Goal: Task Accomplishment & Management: Manage account settings

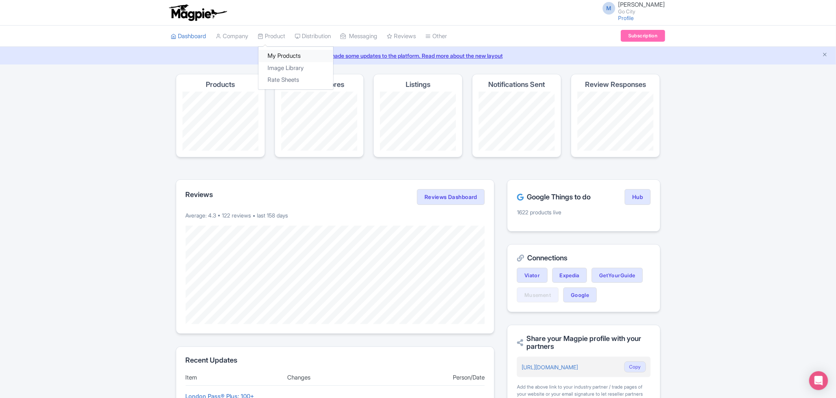
click at [290, 55] on link "My Products" at bounding box center [295, 56] width 75 height 12
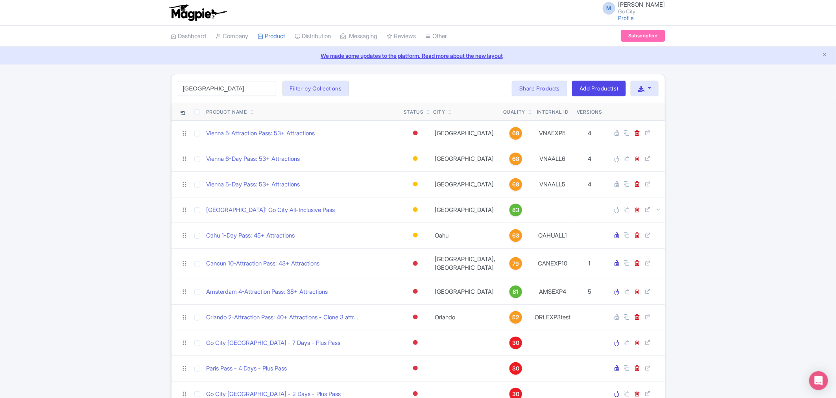
type input "london"
click button "Search" at bounding box center [0, 0] width 0 height 0
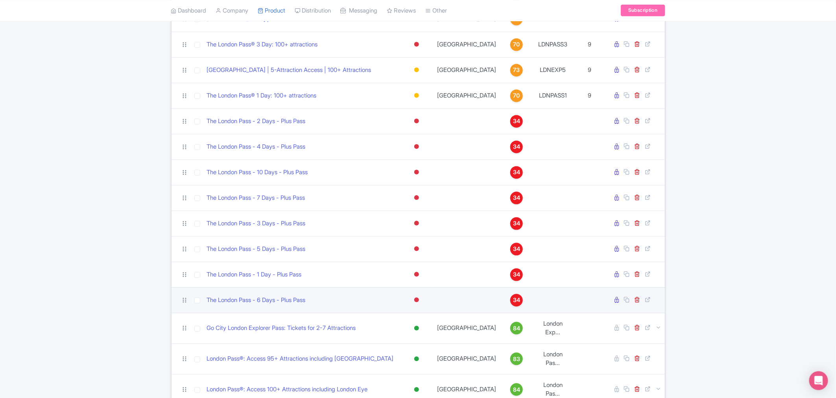
scroll to position [807, 0]
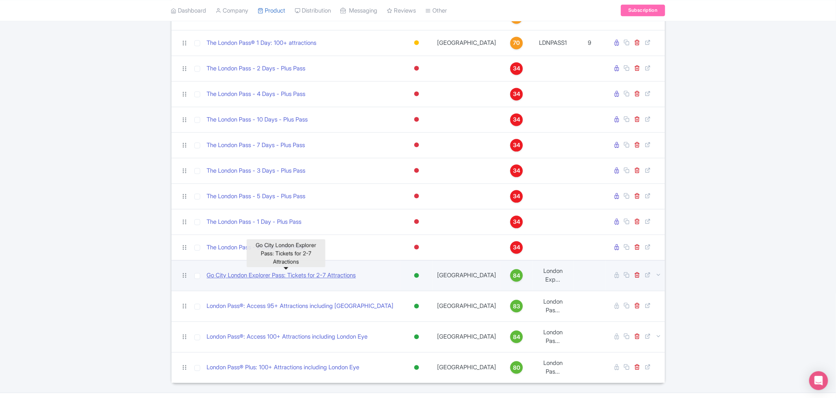
click at [277, 276] on link "Go City London Explorer Pass: Tickets for 2-7 Attractions" at bounding box center [281, 275] width 149 height 9
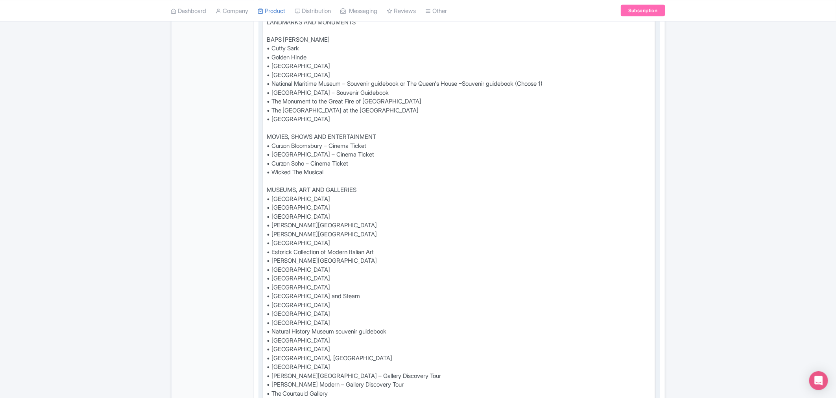
scroll to position [743, 0]
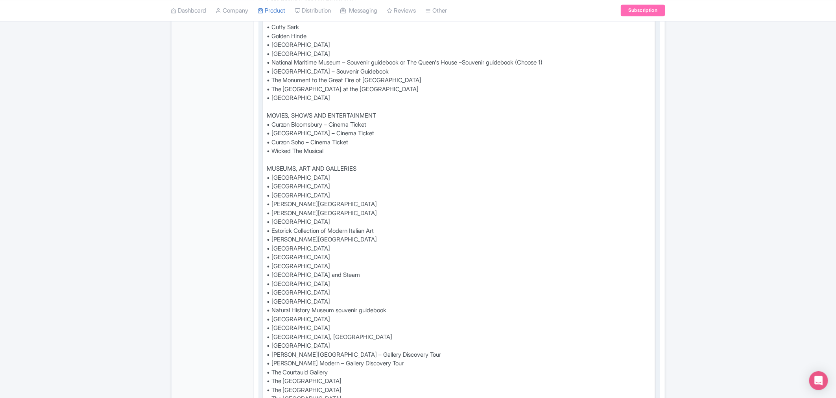
click at [268, 204] on div "Buy a London Explorer Pass® and get 2 to 7 credits to redeem against entry at 9…" at bounding box center [459, 125] width 385 height 1213
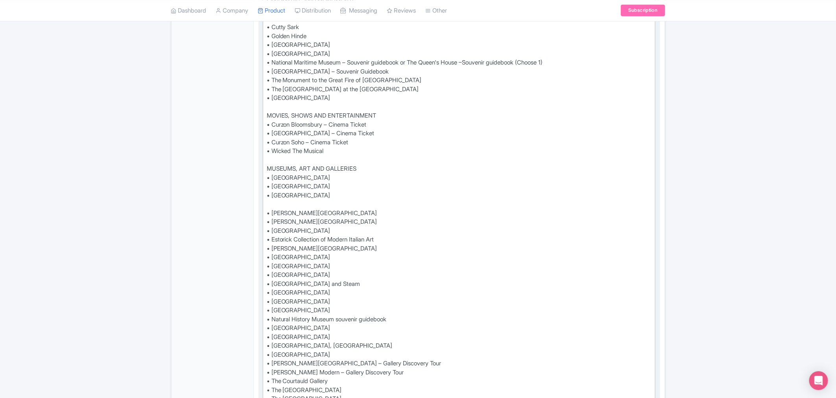
click at [270, 203] on div "Buy a London Explorer Pass® and get 2 to 7 credits to redeem against entry at 9…" at bounding box center [459, 130] width 385 height 1222
paste trix-editor "British Museum Audio Tour &amp; Priority Entrance Ticket"
type trix-editor "<div>Buy a London Explorer Pass® and get 2 to 7 credits to redeem against entry…"
drag, startPoint x: 432, startPoint y: 207, endPoint x: 264, endPoint y: 202, distance: 167.7
click at [264, 202] on trix-editor "Buy a London Explorer Pass® and get 2 to 7 credits to redeem against entry at 9…" at bounding box center [459, 129] width 393 height 1227
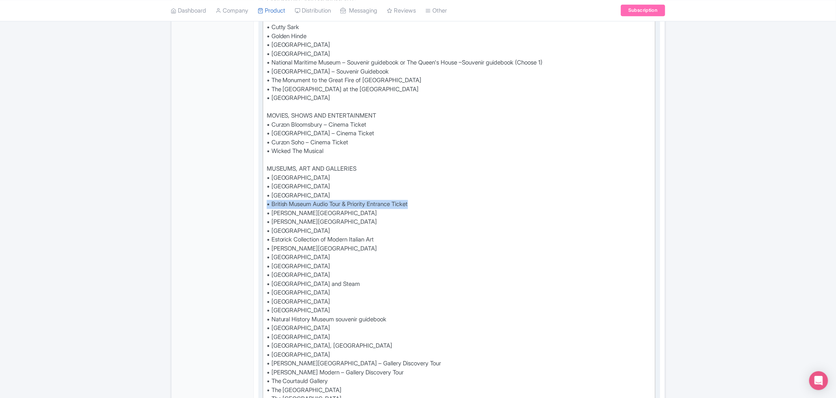
copy div "• British Museum Audio Tour & Priority Entrance Ticket"
click at [100, 222] on div "← Back to Products Go City London Explorer Pass: Tickets for 2-7 Attractions ID…" at bounding box center [418, 235] width 836 height 1809
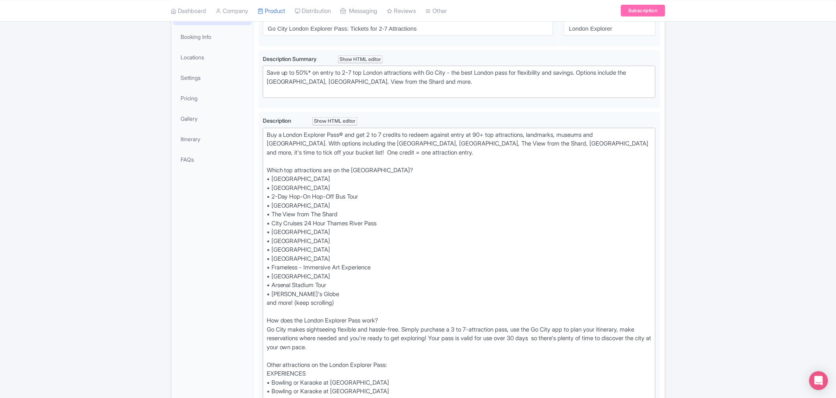
scroll to position [0, 0]
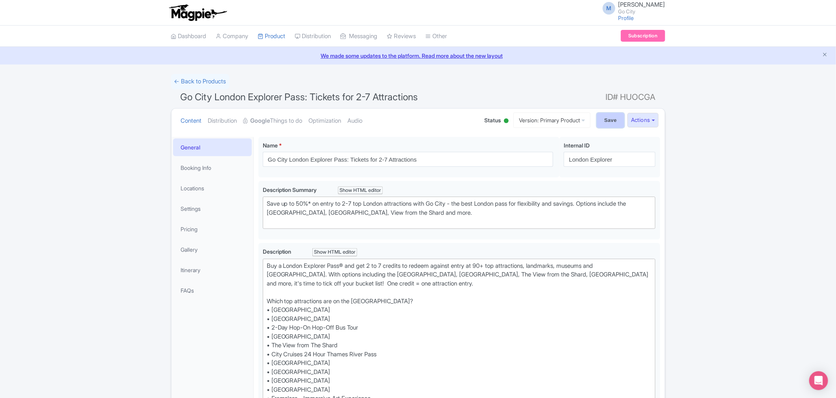
click at [604, 118] on input "Save" at bounding box center [611, 120] width 28 height 15
type input "Saving..."
click at [201, 83] on link "← Back to Products" at bounding box center [200, 81] width 58 height 15
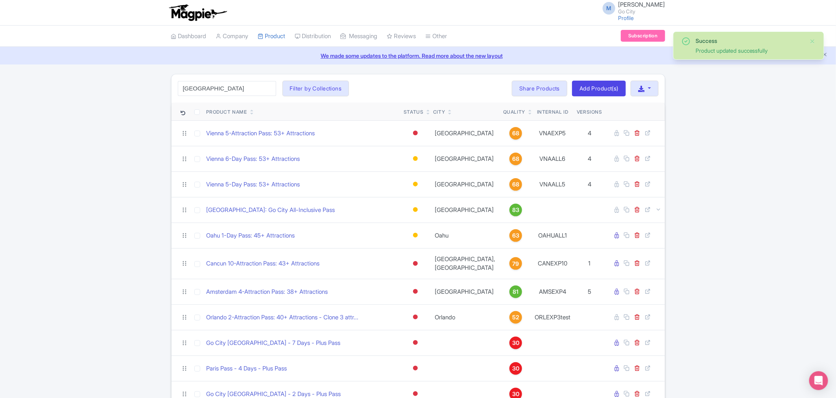
click button "Search" at bounding box center [0, 0] width 0 height 0
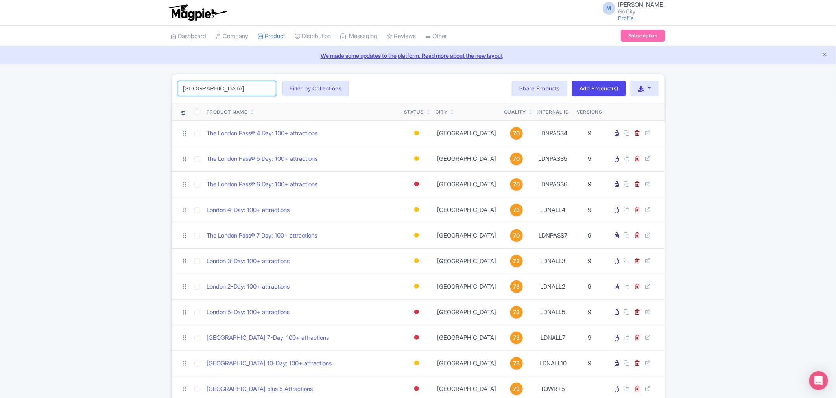
click at [220, 85] on input "london" at bounding box center [227, 88] width 98 height 15
type input "rome"
click button "Search" at bounding box center [0, 0] width 0 height 0
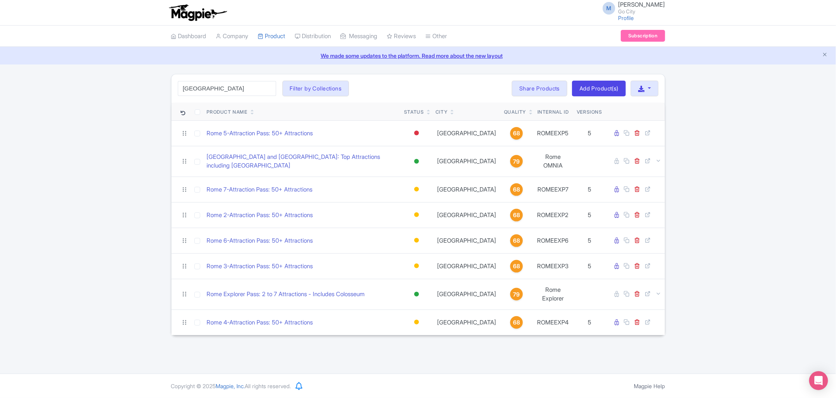
click at [70, 125] on div "Success Product updated successfully rome Search Filter by Collections All Incl…" at bounding box center [418, 205] width 836 height 262
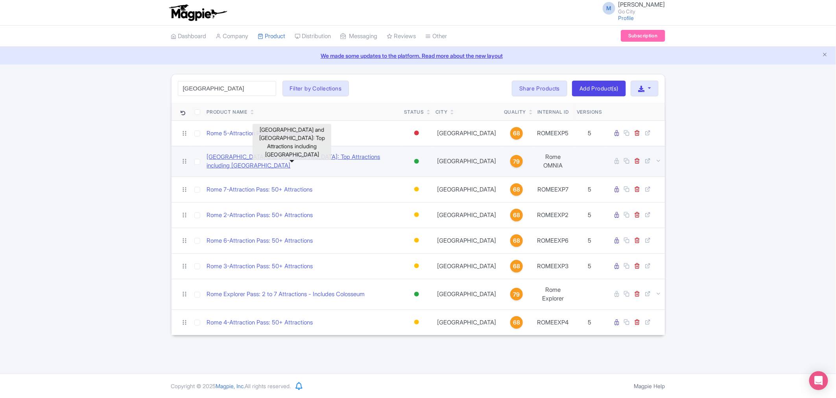
click at [277, 162] on link "Rome and Vatican Pass: Top Attractions including Colosseum" at bounding box center [302, 162] width 191 height 18
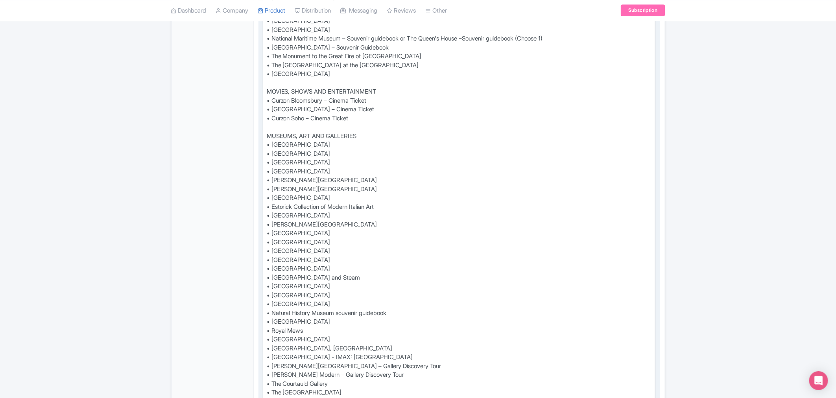
scroll to position [962, 0]
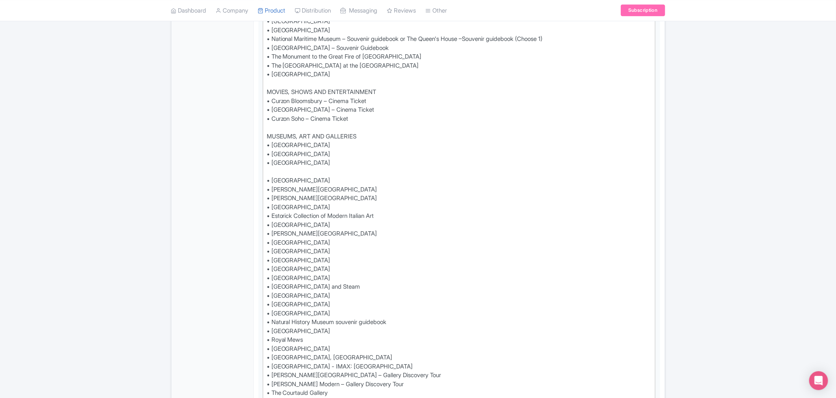
paste trix-editor "British Museum Audio Tour &amp; Priority Entrance Ticket•"
paste trix-editor "• British Museum Audio Tour &amp; Priority Entrance Ticket"
type trix-editor "<div>See all that London has to offer with the London Pass® Plus and save up to…"
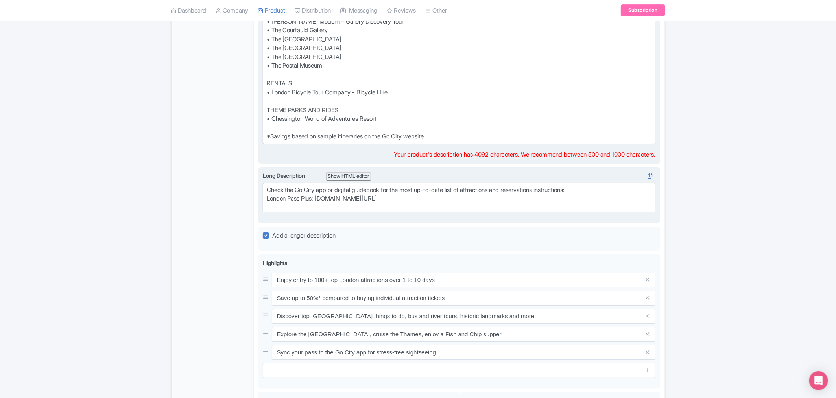
scroll to position [1484, 0]
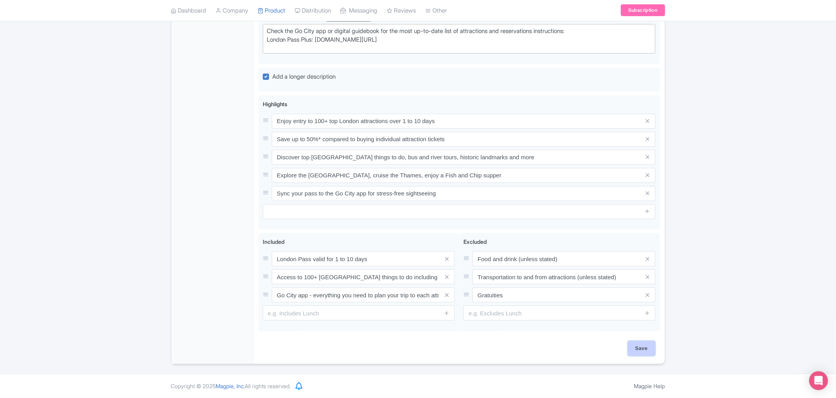
click at [640, 353] on input "Save" at bounding box center [642, 348] width 28 height 15
type input "Saving..."
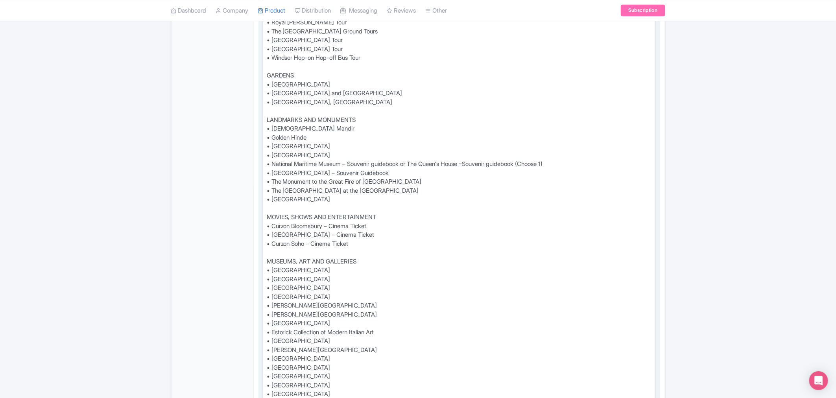
scroll to position [1005, 0]
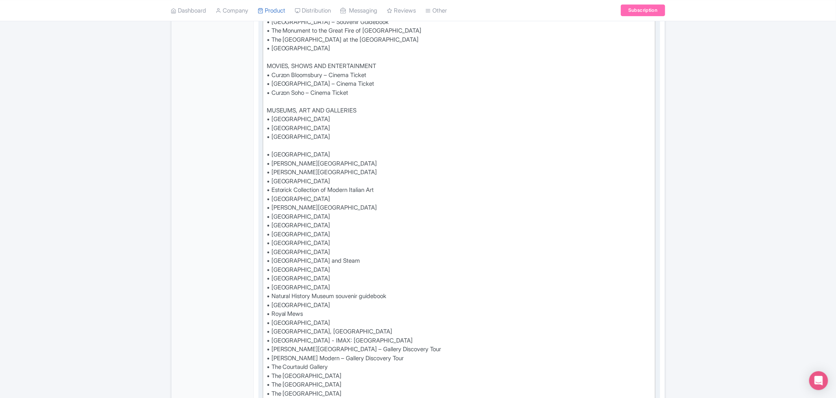
paste trix-editor "<lor>Ips dol sita Consec adi el seddo eius tem Incidi Utla® etd magn al en 63%*…"
type trix-editor "<lor>Ips dol sita Consec adi el seddo eius tem Incidi Utla® etd magn al en 63%*…"
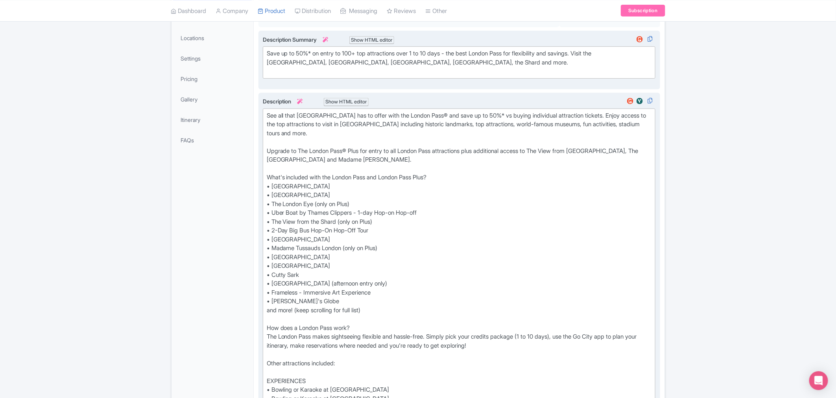
scroll to position [0, 0]
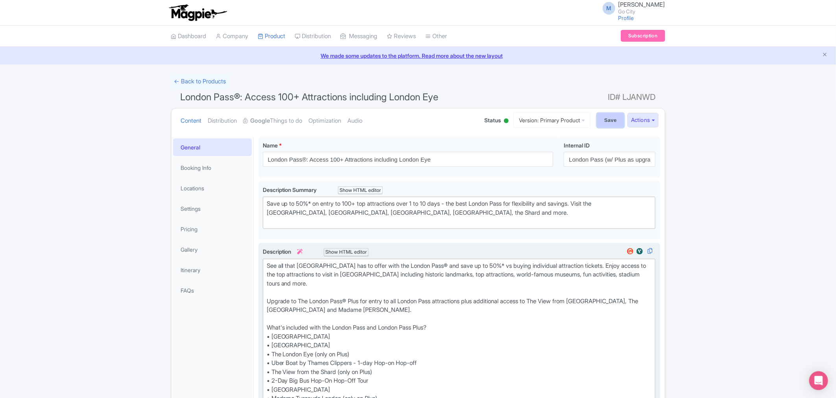
click at [609, 121] on input "Save" at bounding box center [611, 120] width 28 height 15
type input "Saving..."
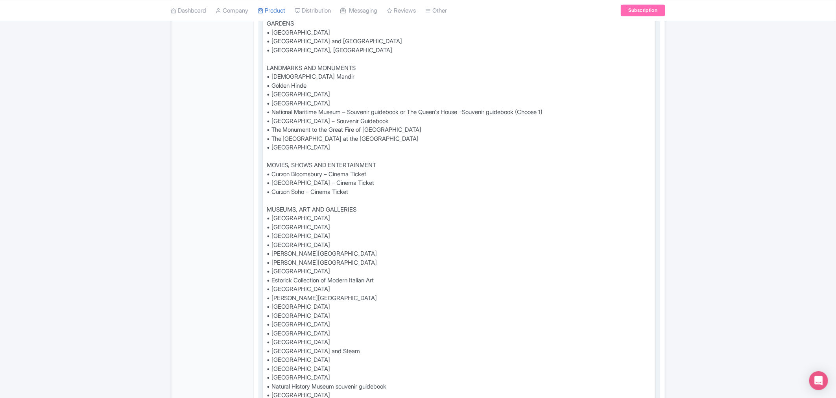
scroll to position [918, 0]
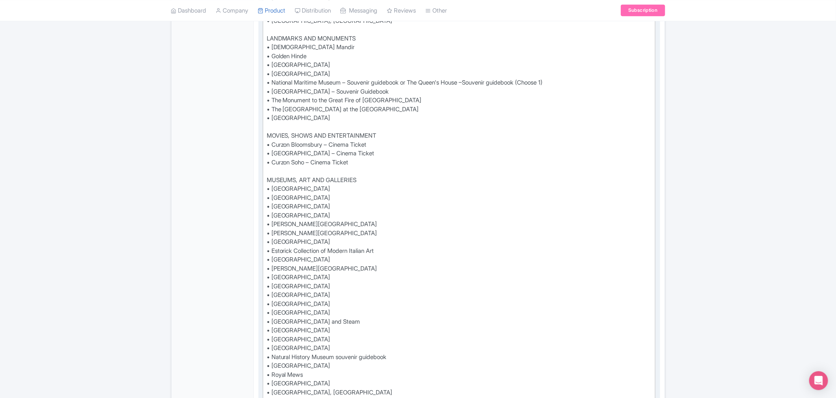
paste trix-editor "• British Museum Audio Tour &amp; Priority Entrance Ticket"
type trix-editor "<div>See all that London has to offer with the London Pass® and save up to 50%*…"
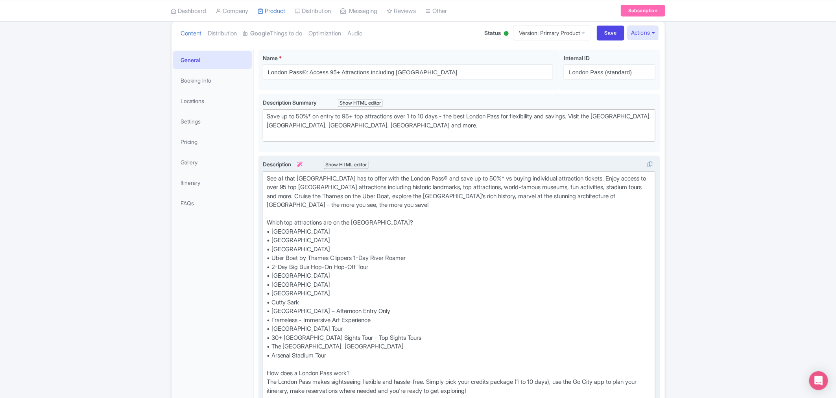
scroll to position [0, 0]
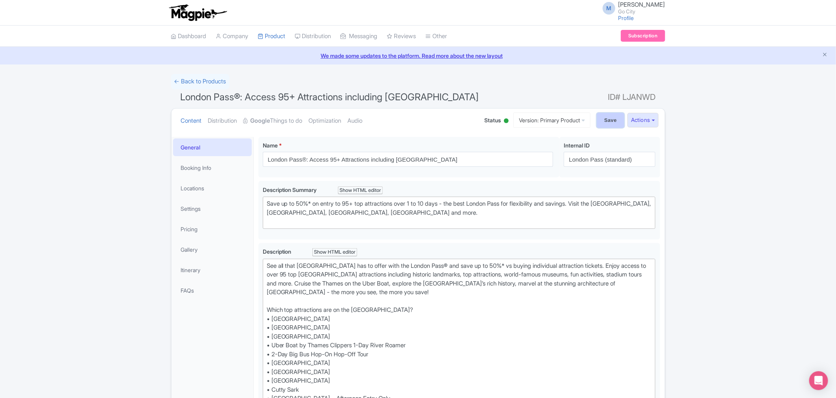
click at [602, 120] on input "Save" at bounding box center [611, 120] width 28 height 15
type input "Saving..."
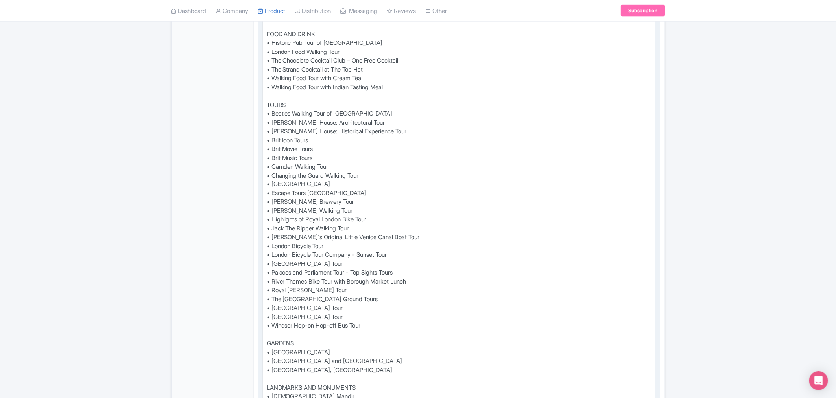
scroll to position [574, 0]
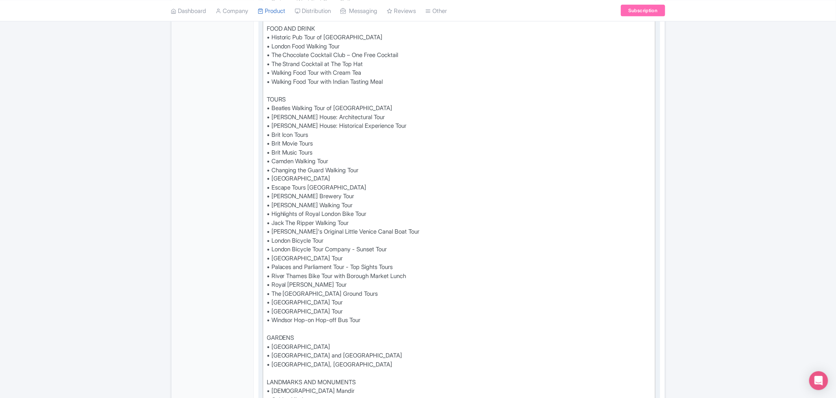
drag, startPoint x: 427, startPoint y: 122, endPoint x: 324, endPoint y: 122, distance: 103.5
click at [324, 122] on div "See all that London has to offer with the London Pass® and save up to 50%* vs b…" at bounding box center [459, 290] width 385 height 1204
click at [363, 154] on div "See all that London has to offer with the London Pass® and save up to 50%* vs b…" at bounding box center [459, 290] width 385 height 1204
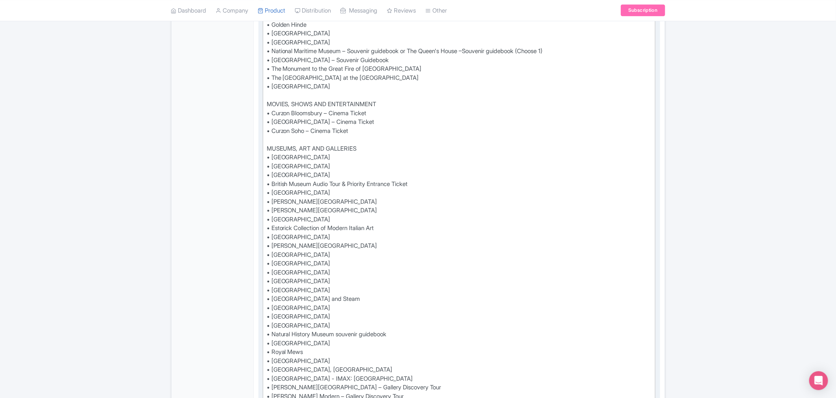
scroll to position [967, 0]
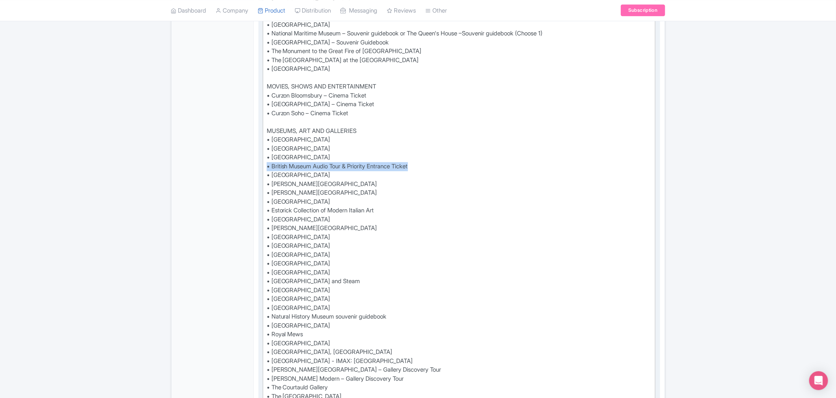
drag, startPoint x: 430, startPoint y: 164, endPoint x: 262, endPoint y: 164, distance: 167.2
type trix-editor "<div>See all that London has to offer with the London Pass® and save up to 50%*…"
copy div "• British Museum Audio Tour & Priority Entrance Ticket"
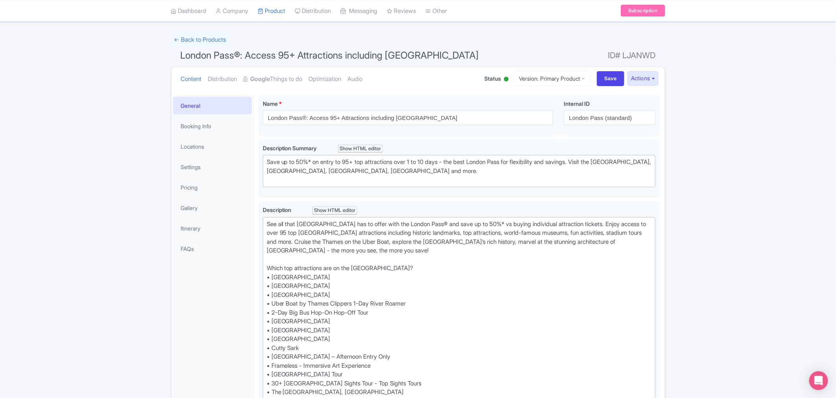
scroll to position [0, 0]
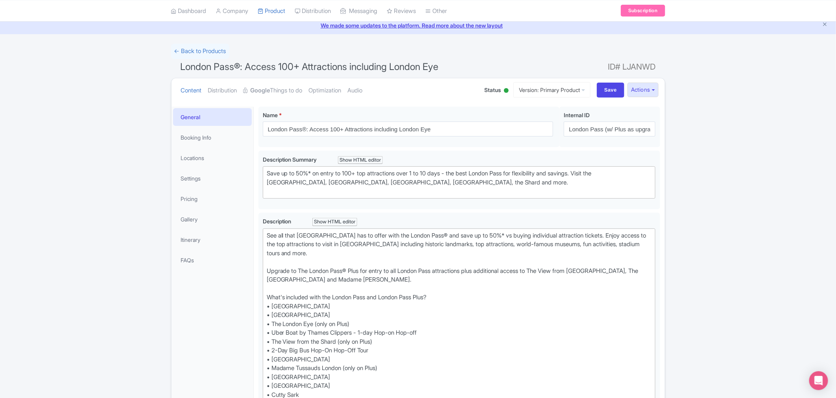
scroll to position [6, 0]
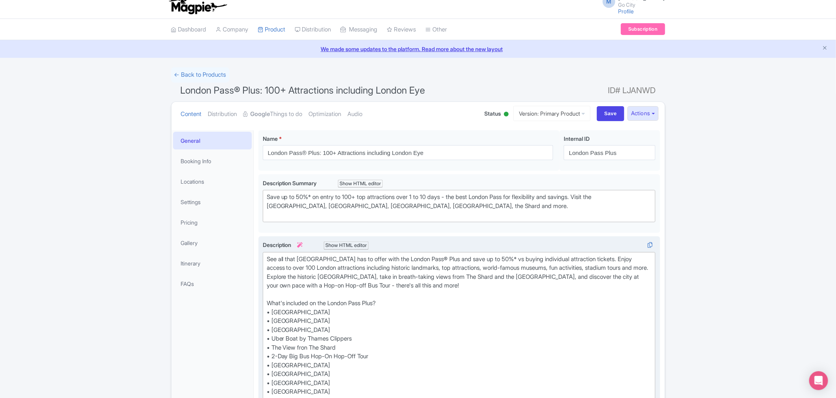
scroll to position [6, 0]
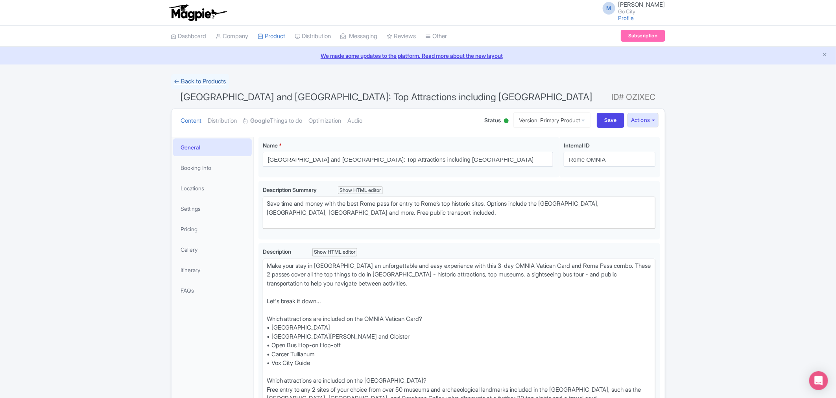
click at [196, 83] on link "← Back to Products" at bounding box center [200, 81] width 58 height 15
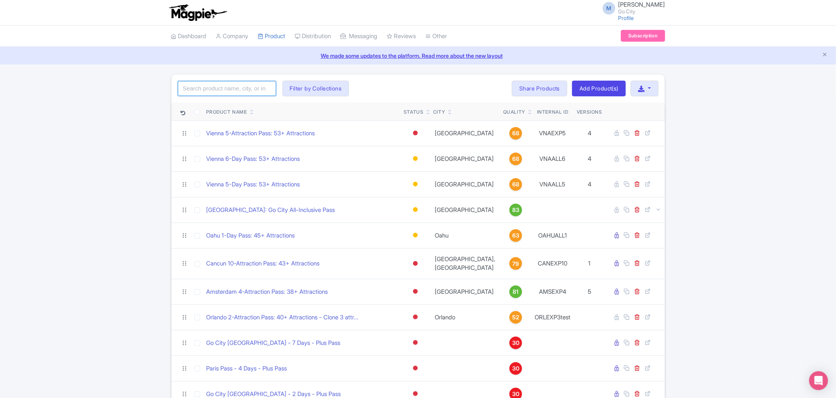
click at [203, 87] on input "search" at bounding box center [227, 88] width 98 height 15
click button "Search" at bounding box center [0, 0] width 0 height 0
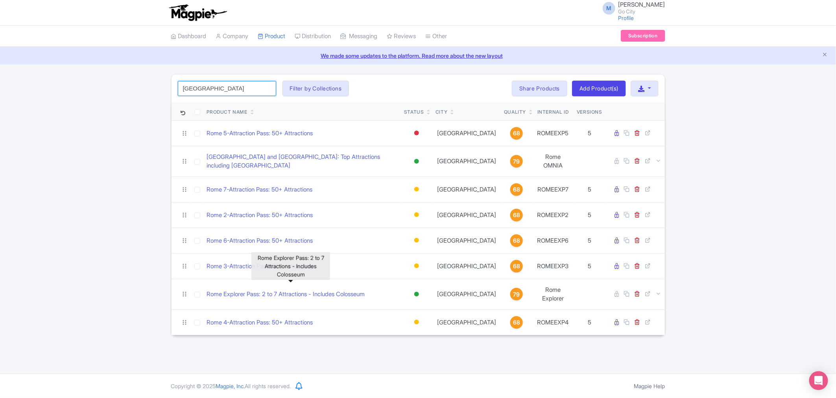
click at [215, 89] on input "rome" at bounding box center [227, 88] width 98 height 15
click button "Search" at bounding box center [0, 0] width 0 height 0
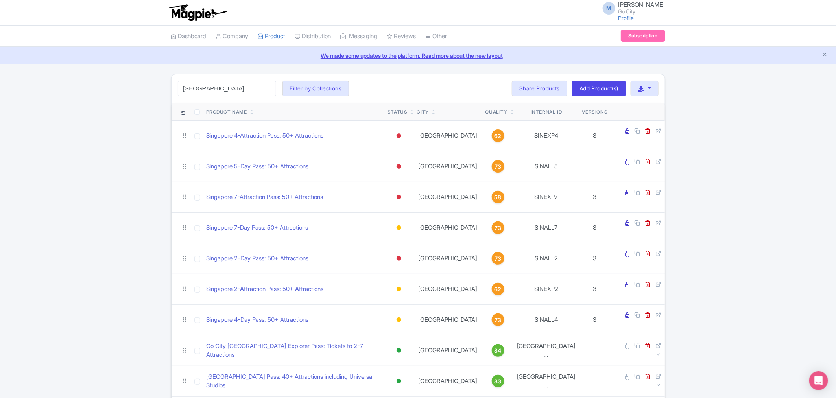
click at [111, 197] on div "singapore Search Filter by Collections All Inclusive Explorer Trade Products Tr…" at bounding box center [418, 312] width 836 height 476
click at [227, 92] on input "singapore" at bounding box center [227, 88] width 98 height 15
click button "Search" at bounding box center [0, 0] width 0 height 0
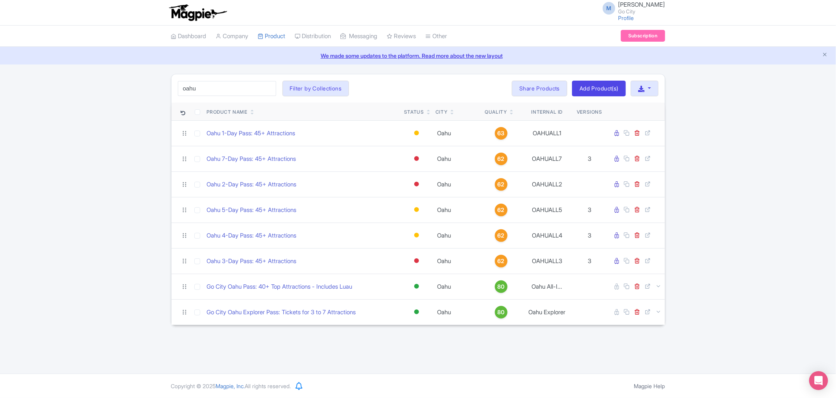
click at [6, 286] on div "oahu Search Filter by Collections All Inclusive Explorer Trade Products Trade T…" at bounding box center [418, 199] width 836 height 251
click at [257, 88] on input "oahu" at bounding box center [227, 88] width 98 height 15
type input "o"
click button "Search" at bounding box center [0, 0] width 0 height 0
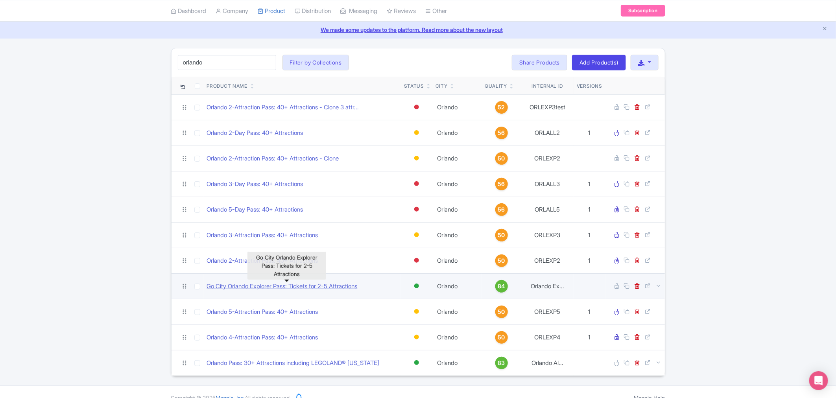
scroll to position [38, 0]
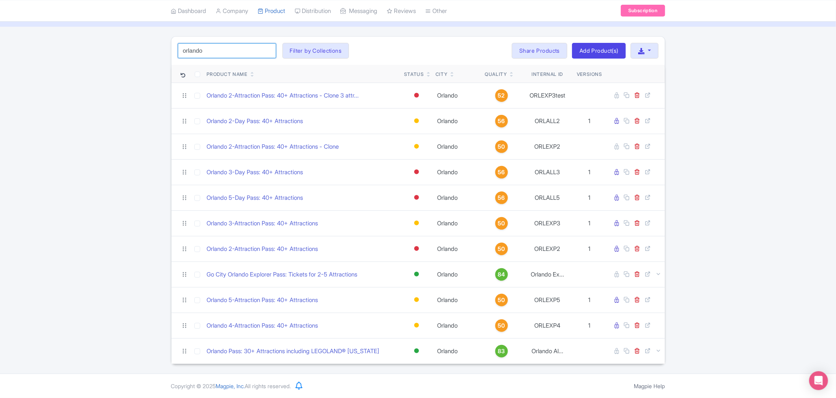
click at [232, 51] on input "orlando" at bounding box center [227, 50] width 98 height 15
type input "miami"
click button "Search" at bounding box center [0, 0] width 0 height 0
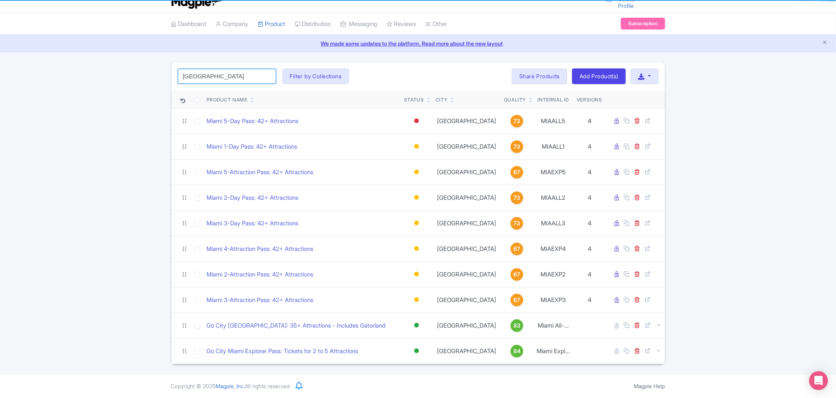
scroll to position [13, 0]
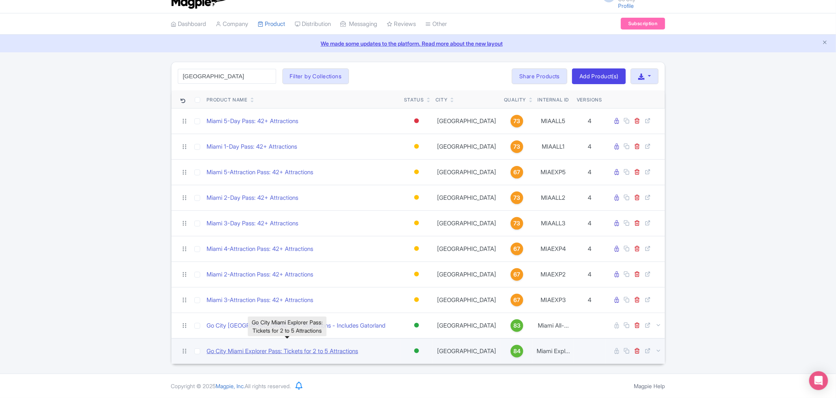
click at [321, 352] on link "Go City Miami Explorer Pass: Tickets for 2 to 5 Attractions" at bounding box center [282, 351] width 151 height 9
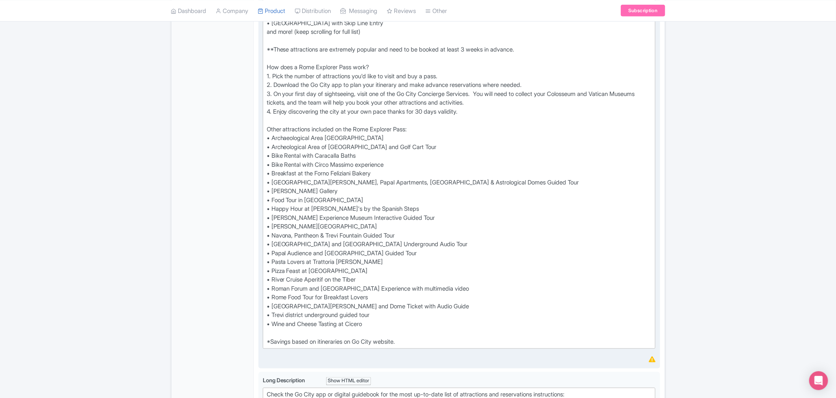
scroll to position [393, 0]
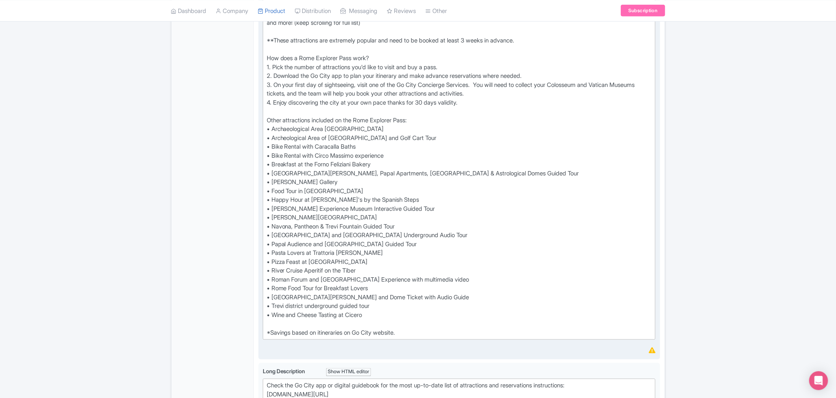
click at [369, 268] on div "Save up to 50%* on top Rome attractions with Go City's Explorer Pass. Choose fr…" at bounding box center [459, 102] width 385 height 469
click at [265, 305] on trix-editor "Save up to 50%* on top Rome attractions with Go City's Explorer Pass. Choose fr…" at bounding box center [459, 102] width 393 height 475
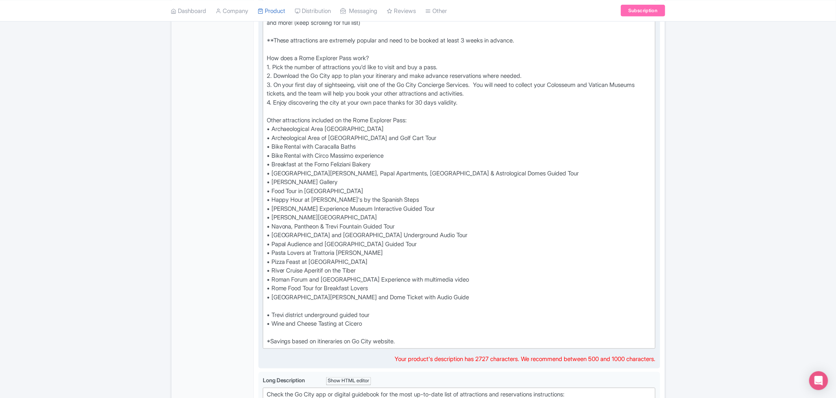
click at [280, 305] on div "Save up to 50%* on top Rome attractions with Go City's Explorer Pass. Choose fr…" at bounding box center [459, 107] width 385 height 478
paste trix-editor "St. Peter's Basilica Reserved Access + Audioguide &amp; Hosted Entrance"
type trix-editor "<div>Save up to 50%* on top Rome attractions with Go City's Explorer Pass. Choo…"
click at [754, 247] on div "← Back to Products Rome Explorer Pass: 2 to 7 Attractions - Includes Colosseum …" at bounding box center [418, 223] width 836 height 1084
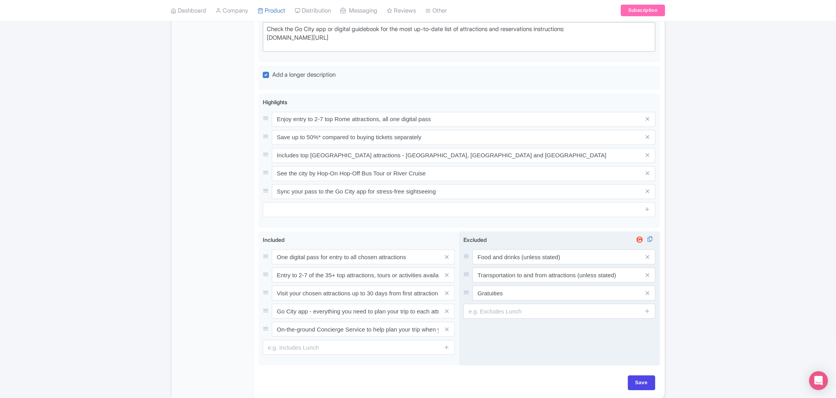
scroll to position [794, 0]
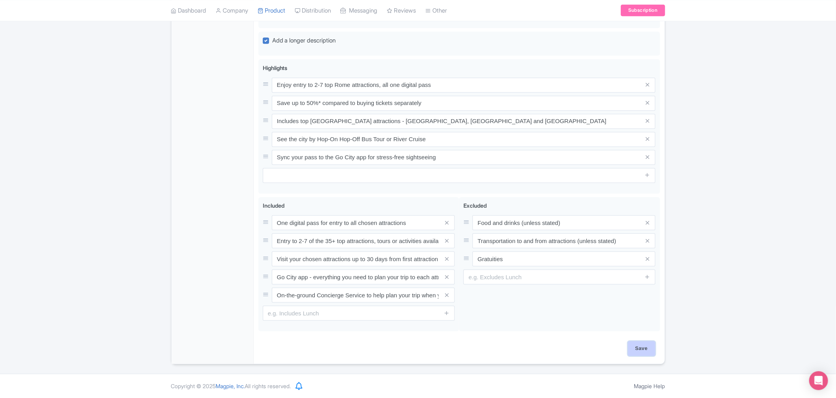
click at [634, 348] on input "Save" at bounding box center [642, 348] width 28 height 15
type input "Saving..."
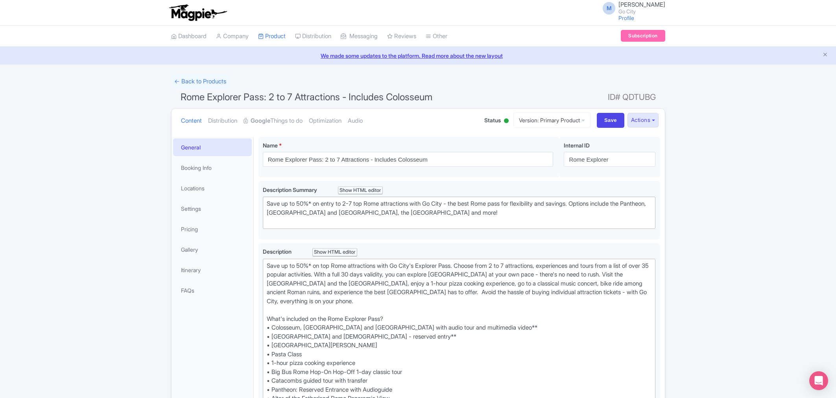
scroll to position [437, 0]
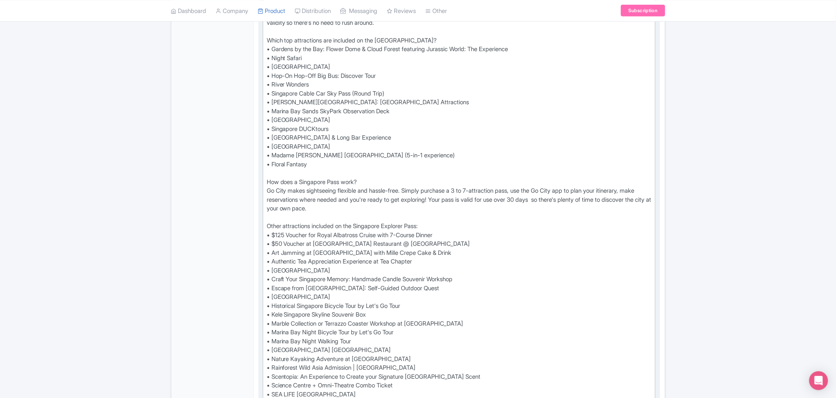
scroll to position [306, 0]
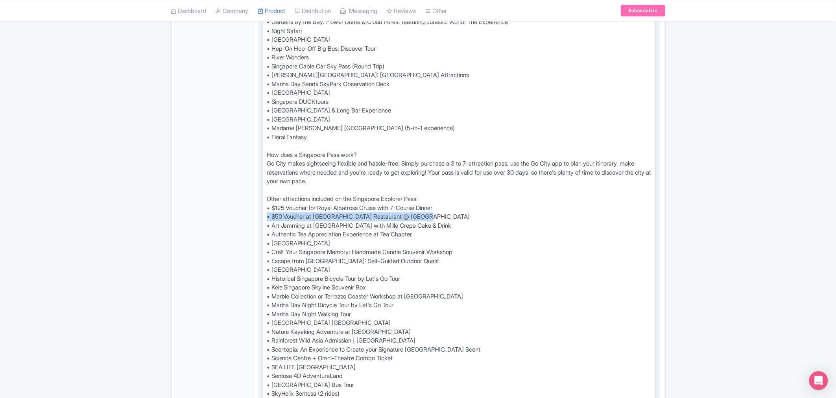
drag, startPoint x: 433, startPoint y: 213, endPoint x: 260, endPoint y: 218, distance: 172.4
click at [260, 218] on div "Description i Show HTML editor Bold Italic Strikethrough Link Heading Quote Cod…" at bounding box center [459, 218] width 402 height 563
paste trix-editor "F&amp;B Voucher at [GEOGRAPHIC_DATA]"
type trix-editor "<div>Discover Singapore's top attractions and save up to 50%* on entry. Enjoy a…"
click at [141, 232] on div "← Back to Products Go City Singapore Explorer Pass: Tickets to 2-7 Attractions …" at bounding box center [418, 323] width 836 height 1110
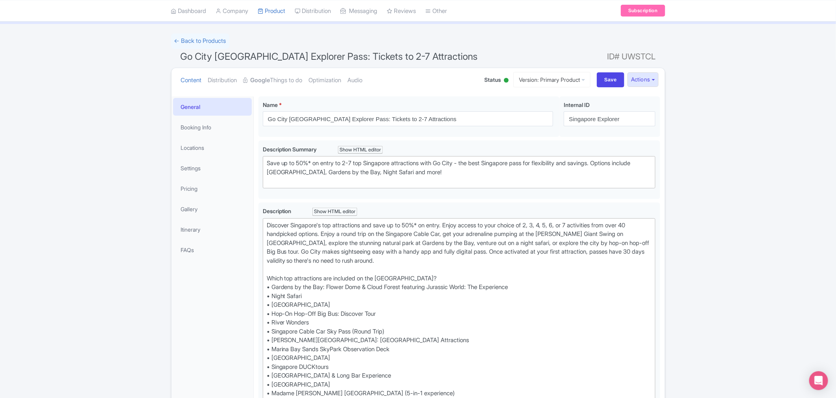
scroll to position [0, 0]
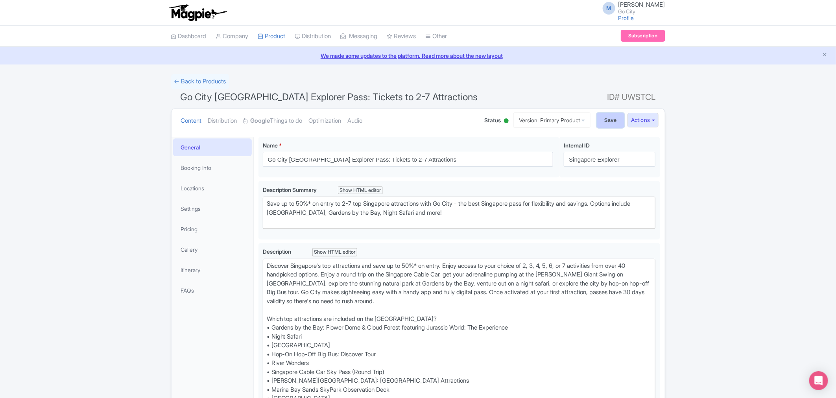
click at [615, 120] on input "Save" at bounding box center [611, 120] width 28 height 15
type input "Saving..."
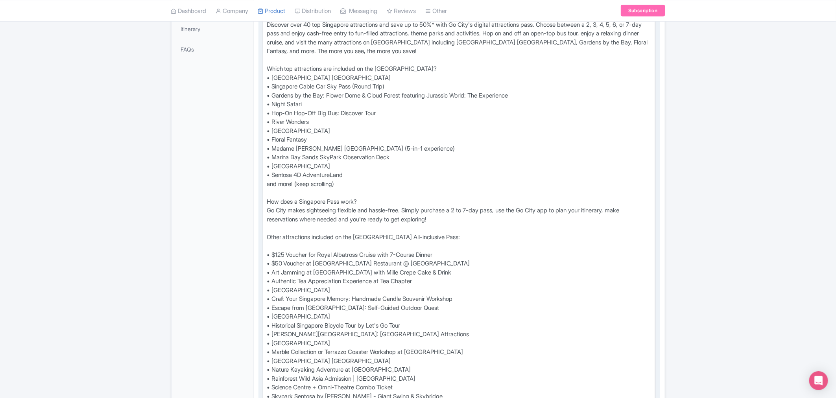
scroll to position [262, 0]
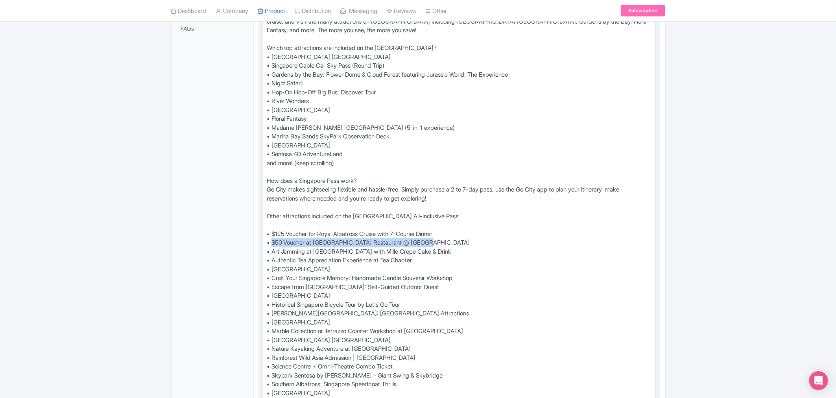
drag, startPoint x: 425, startPoint y: 240, endPoint x: 273, endPoint y: 239, distance: 151.9
click at [273, 239] on div "Discover over 40 top Singapore attractions and save up to 50%* with Go City's d…" at bounding box center [459, 212] width 385 height 425
paste trix-editor "F&amp;B Voucher at [GEOGRAPHIC_DATA]"
type trix-editor "<lor>Ipsumdol sita 53 con Adipiscin elitseddoei tem inci ut la 71%* etdo Ma Ali…"
drag, startPoint x: 423, startPoint y: 242, endPoint x: 264, endPoint y: 245, distance: 159.0
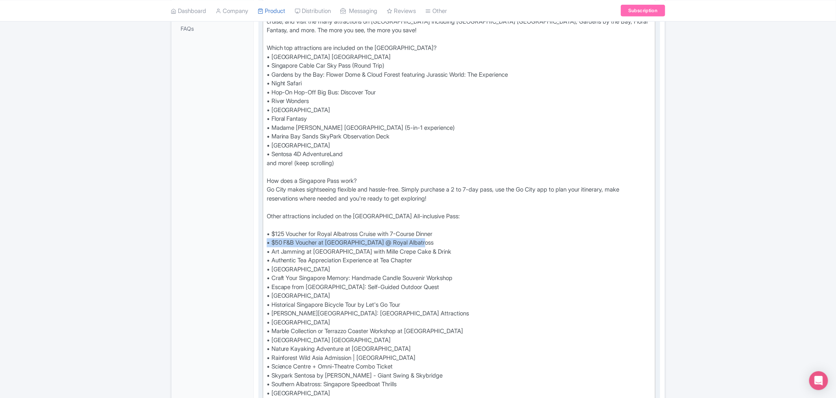
click at [264, 245] on trix-editor "Discover over 40 top Singapore attractions and save up to 50%* with Go City's d…" at bounding box center [459, 212] width 393 height 430
copy div "• $50 F&B Voucher at [GEOGRAPHIC_DATA] @ Royal Albatross"
click at [751, 235] on div "← Back to Products Singapore Pass: 40+ Attractions including Universal Studios …" at bounding box center [418, 309] width 836 height 995
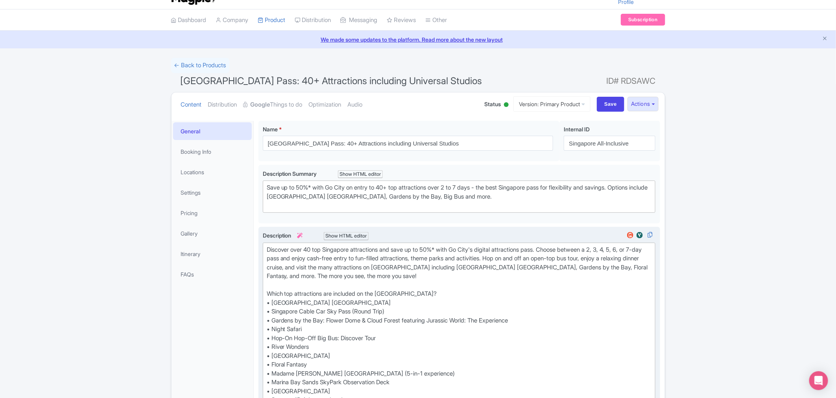
scroll to position [0, 0]
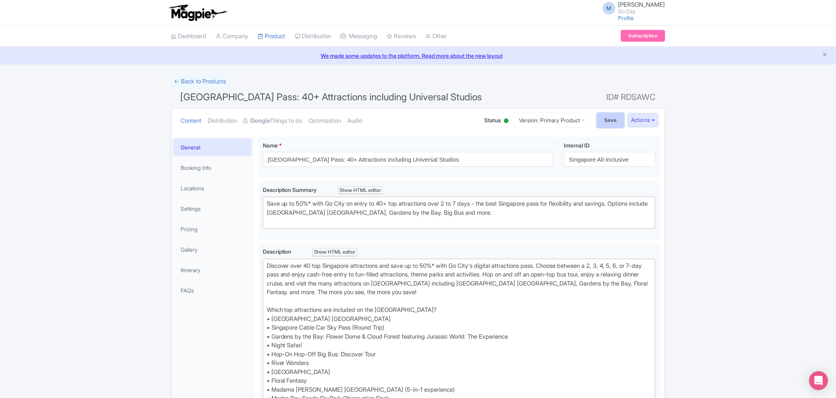
click at [608, 127] on input "Save" at bounding box center [611, 120] width 28 height 15
type input "Saving..."
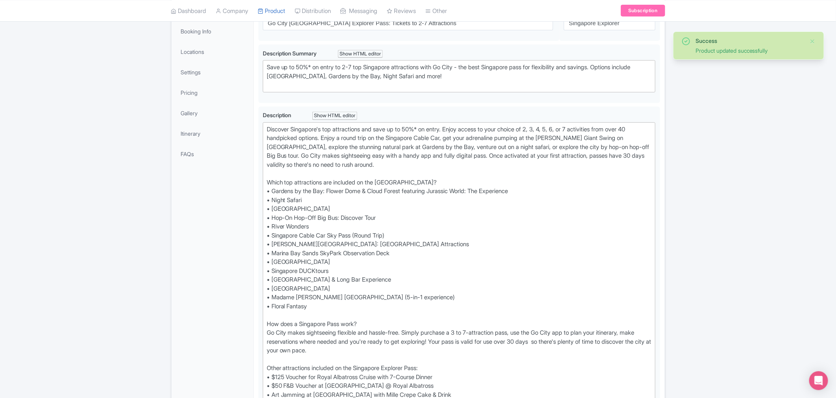
scroll to position [137, 0]
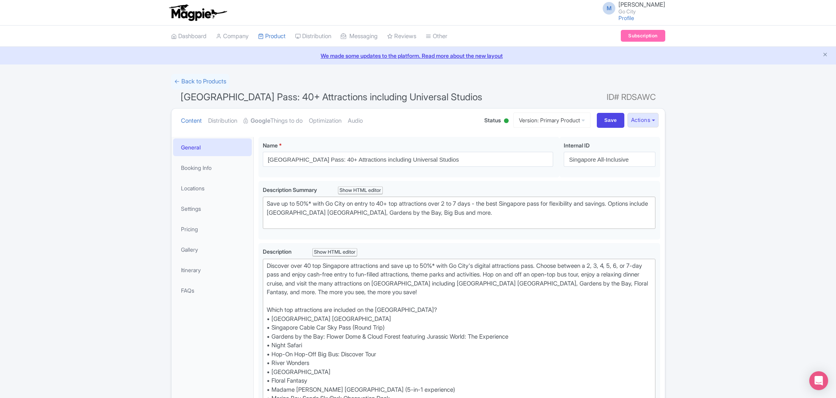
scroll to position [137, 0]
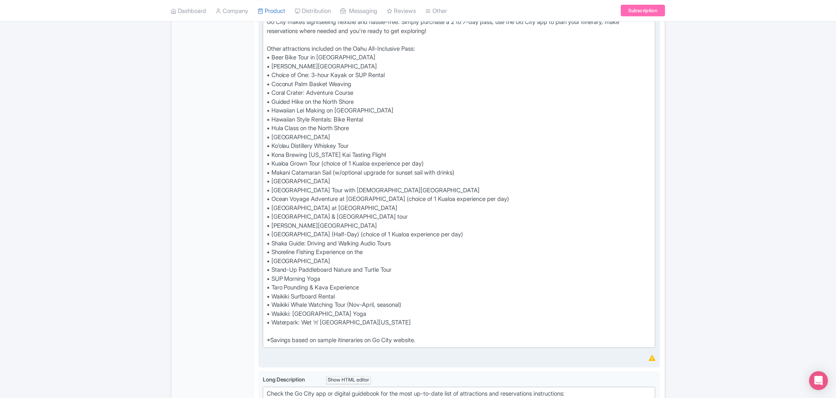
scroll to position [481, 0]
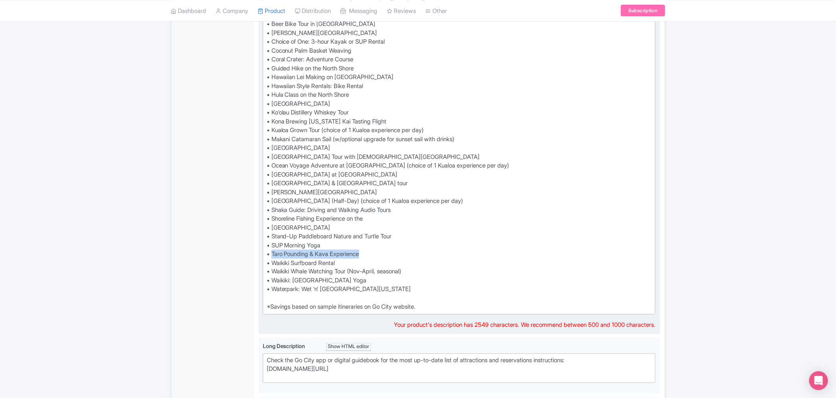
drag, startPoint x: 367, startPoint y: 252, endPoint x: 273, endPoint y: 253, distance: 94.4
click at [273, 253] on div "Discover top Oahu attractions, tours and activities with Go City. Choose betwee…" at bounding box center [459, 46] width 385 height 531
paste trix-editor "Hawaiian Cultural Experience: Aina Tour &amp; Kava Drink"
click at [398, 247] on div "Discover top Oahu attractions, tours and activities with Go City. Choose betwee…" at bounding box center [459, 46] width 385 height 531
drag, startPoint x: 382, startPoint y: 252, endPoint x: 265, endPoint y: 250, distance: 116.9
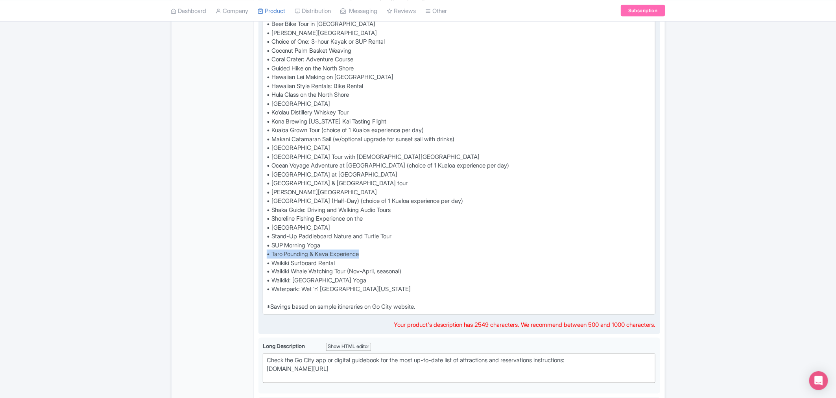
click at [265, 250] on trix-editor "Discover top Oahu attractions, tours and activities with Go City. Choose betwee…" at bounding box center [459, 46] width 393 height 537
click at [391, 258] on div "Discover top Oahu attractions, tours and activities with Go City. Choose betwee…" at bounding box center [459, 46] width 385 height 531
drag, startPoint x: 348, startPoint y: 253, endPoint x: 273, endPoint y: 257, distance: 75.6
click at [273, 257] on div "Discover top Oahu attractions, tours and activities with Go City. Choose betwee…" at bounding box center [459, 46] width 385 height 531
paste trix-editor "Hawaiian Cultural Experience: Aina Tour &amp; Kava Drink"
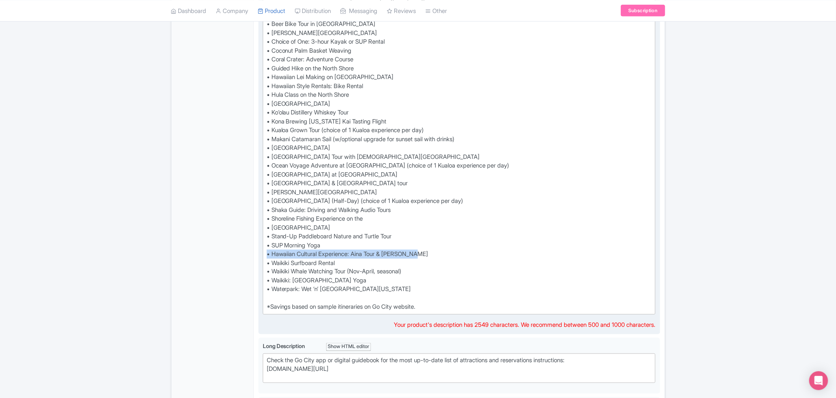
drag, startPoint x: 428, startPoint y: 253, endPoint x: 262, endPoint y: 253, distance: 166.4
click at [262, 253] on div "Description i Show HTML editor Bold Italic Strikethrough Link Heading Quote Cod…" at bounding box center [459, 48] width 402 height 572
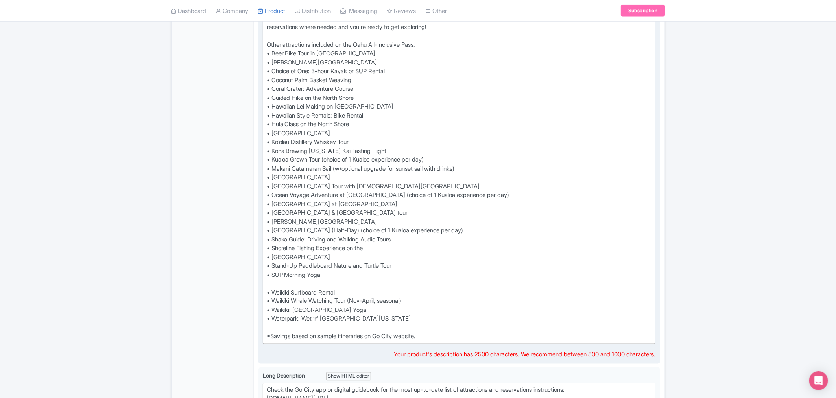
scroll to position [437, 0]
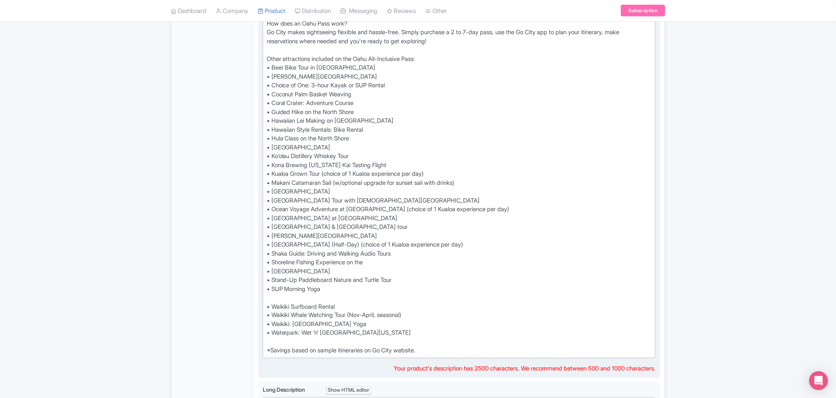
click at [266, 120] on trix-editor "Discover top Oahu attractions, tours and activities with Go City. Choose betwee…" at bounding box center [459, 90] width 393 height 537
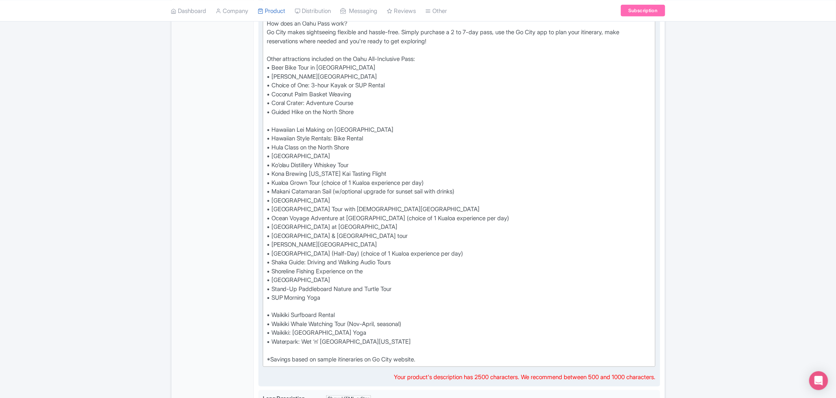
click at [279, 118] on div "Discover top Oahu attractions, tours and activities with Go City. Choose betwee…" at bounding box center [459, 95] width 385 height 540
paste trix-editor "• Hawaiian Cultural Experience: Aina Tour &amp; Kava Drink"
click at [272, 307] on div "Discover top Oahu attractions, tours and activities with Go City. Choose betwee…" at bounding box center [459, 95] width 385 height 540
type trix-editor "<div>Discover top Oahu attractions, tours and activities with Go City. Choose b…"
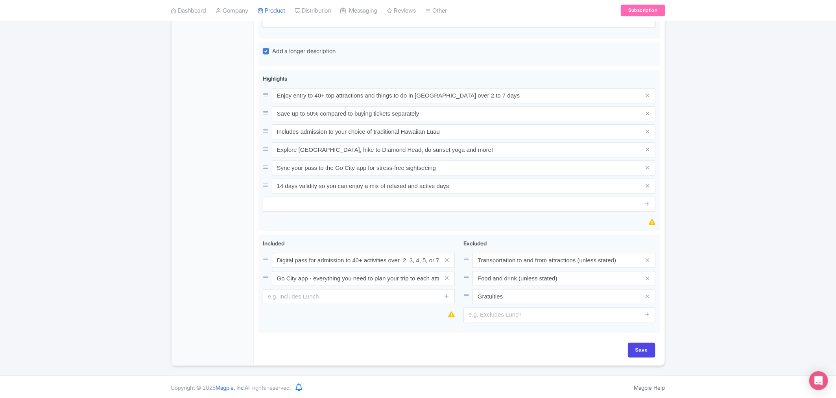
scroll to position [838, 0]
click at [642, 349] on input "Save" at bounding box center [642, 348] width 28 height 15
type input "Saving..."
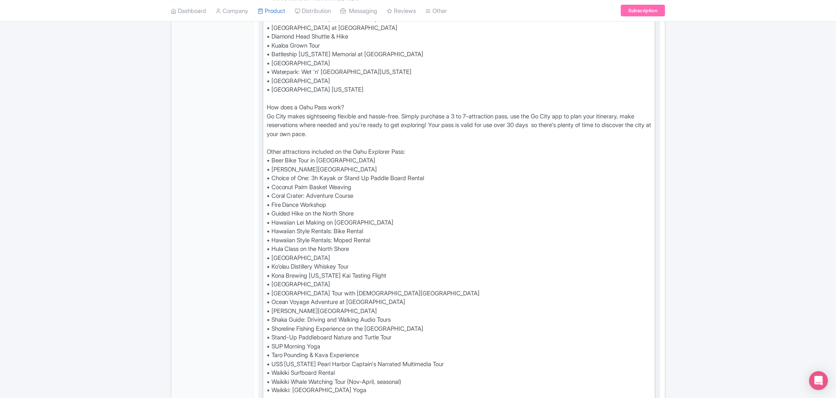
scroll to position [393, 0]
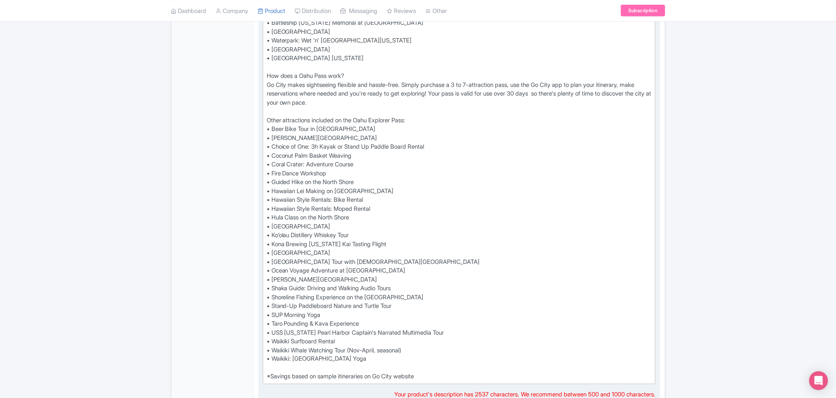
drag, startPoint x: 370, startPoint y: 325, endPoint x: 265, endPoint y: 320, distance: 105.2
click at [265, 320] on trix-editor "Experience the best attractions, tours and activities with Go City's Oahu Explo…" at bounding box center [459, 124] width 393 height 519
paste trix-editor "• Hawaiian Cultural Experience: Aina Tour &amp; Kava Drink"
drag, startPoint x: 425, startPoint y: 324, endPoint x: 264, endPoint y: 323, distance: 160.5
click at [264, 323] on trix-editor "Experience the best attractions, tours and activities with Go City's Oahu Explo…" at bounding box center [459, 124] width 393 height 519
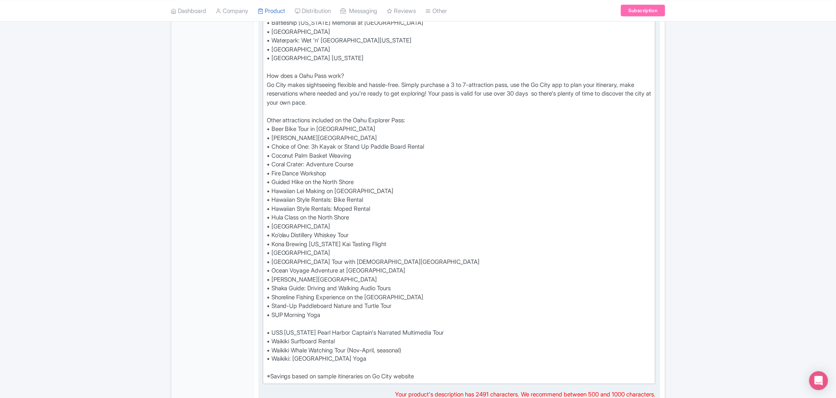
click at [268, 188] on div "Experience the best attractions, tours and activities with Go City's Oahu Explo…" at bounding box center [459, 124] width 385 height 513
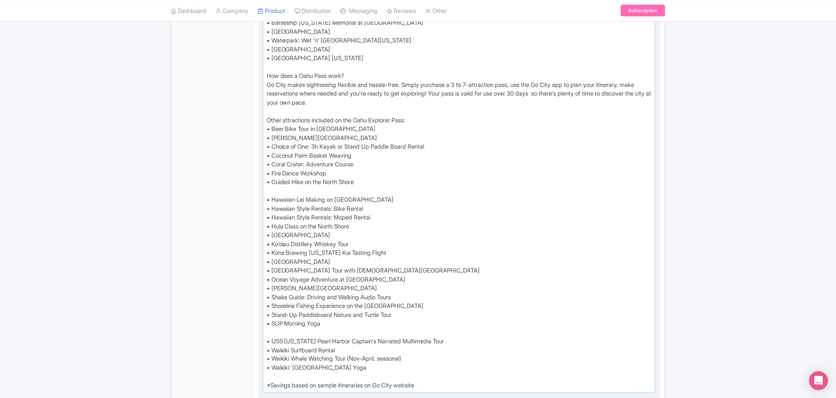
click at [284, 189] on div "Experience the best attractions, tours and activities with Go City's Oahu Explo…" at bounding box center [459, 129] width 385 height 522
paste trix-editor "• Hawaiian Cultural Experience: Aina Tour &amp; Kava Drink"
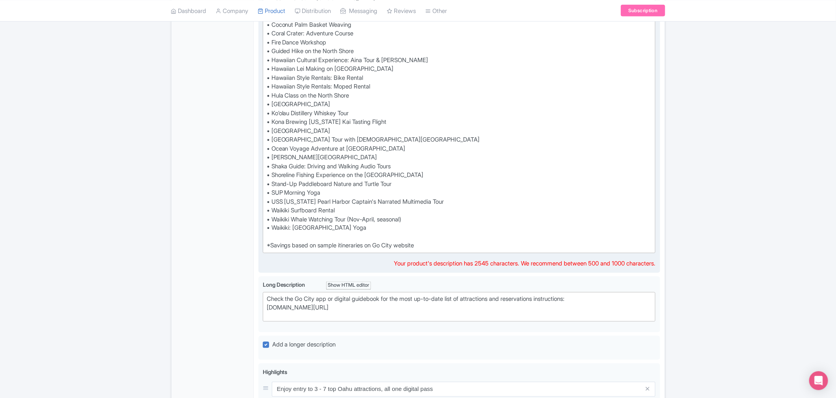
type trix-editor "<div>Experience the best attractions, tours and activities with Go City's Oahu …"
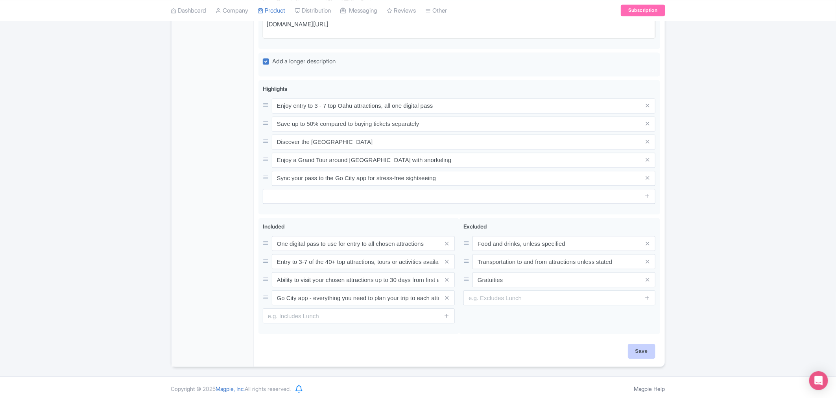
scroll to position [811, 0]
click at [646, 341] on input "Save" at bounding box center [642, 348] width 28 height 15
type input "Saving..."
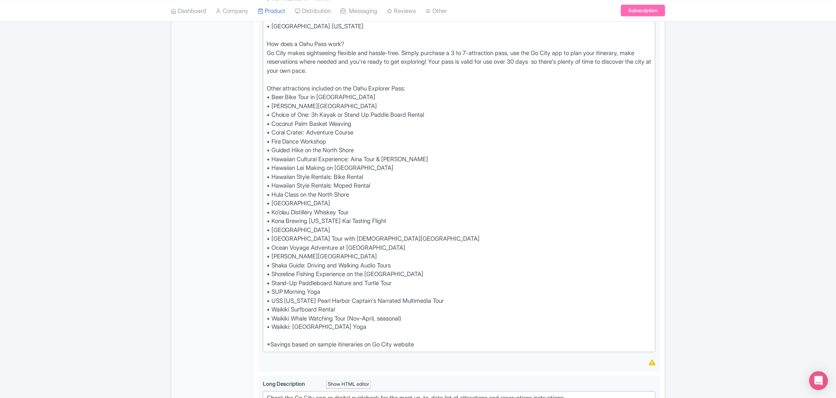
scroll to position [418, 0]
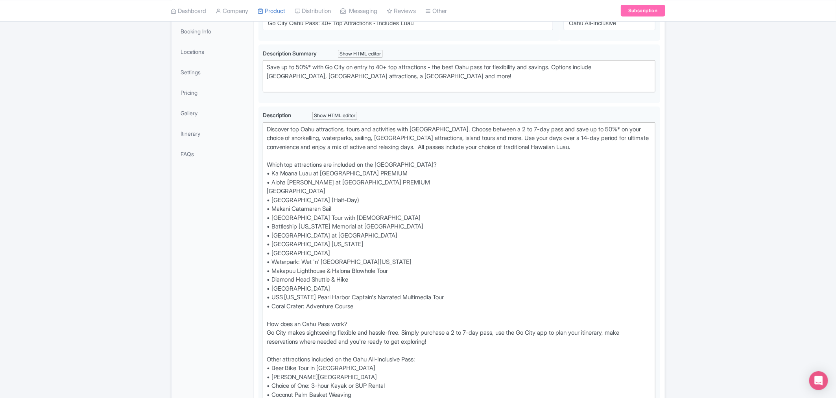
scroll to position [137, 0]
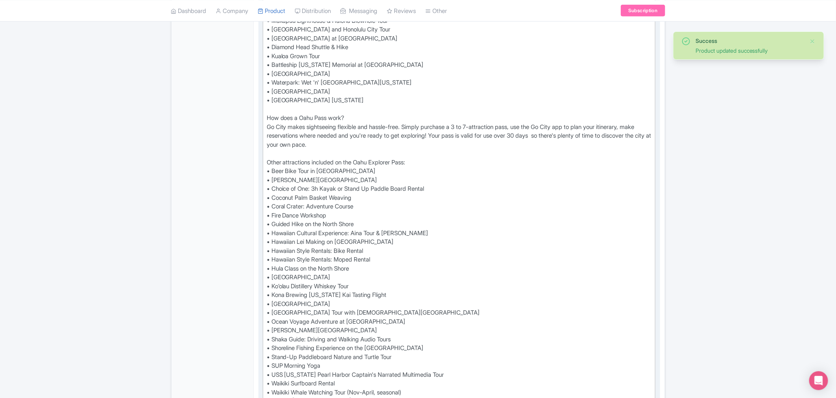
scroll to position [355, 0]
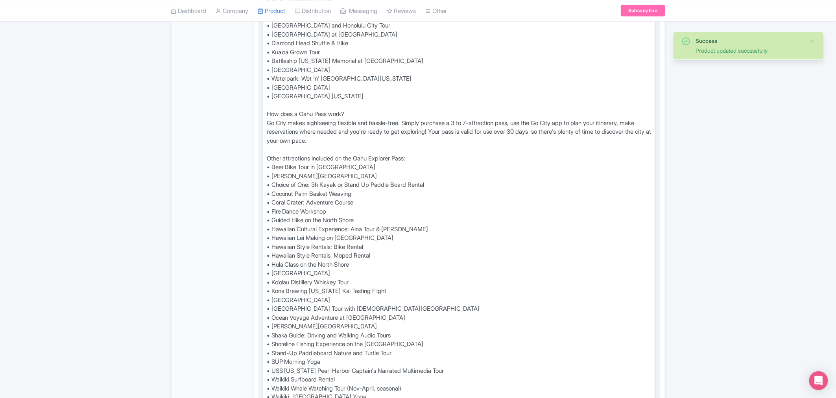
click at [267, 239] on div "Experience the best attractions, tours and activities with Go City's Oahu Explo…" at bounding box center [459, 162] width 385 height 513
type trix-editor "<div>Experience the best attractions, tours and activities with Go City's Oahu …"
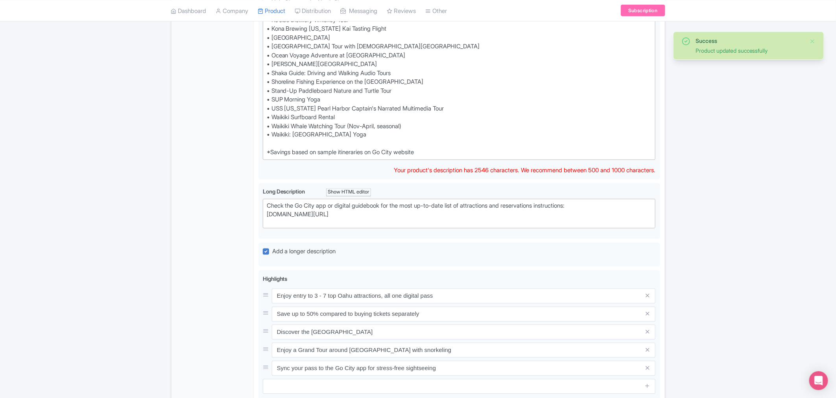
scroll to position [805, 0]
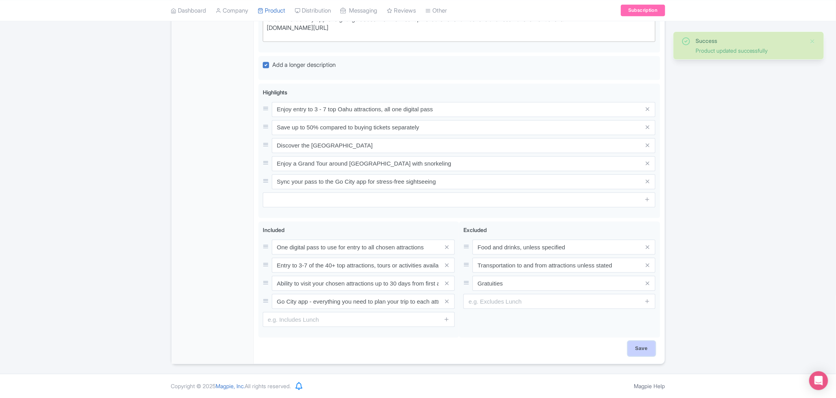
click at [642, 351] on input "Save" at bounding box center [642, 348] width 28 height 15
type input "Saving..."
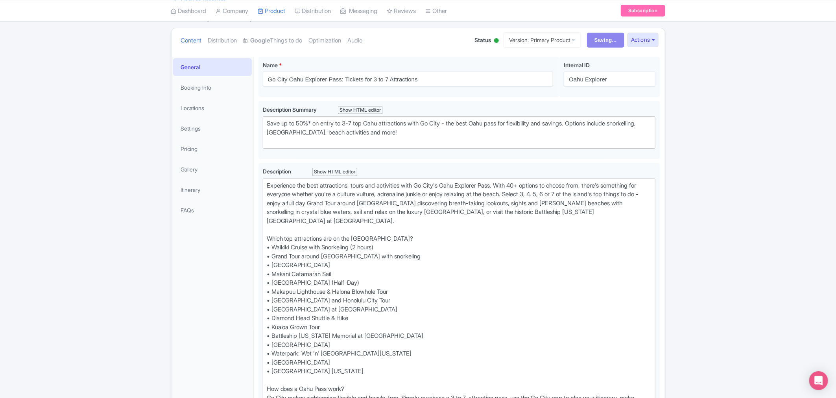
scroll to position [0, 0]
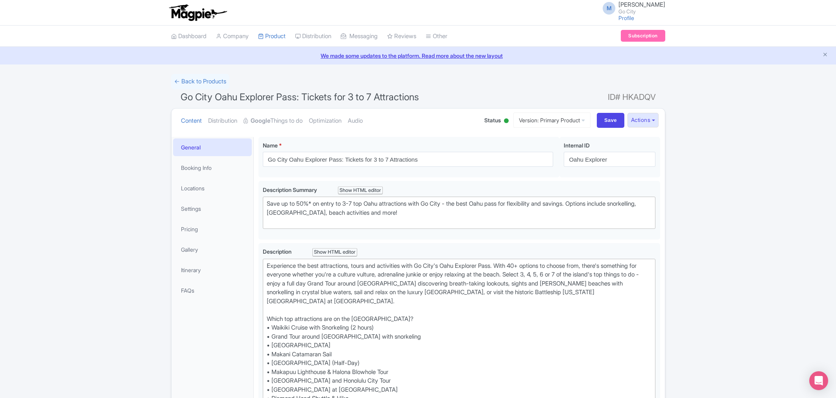
scroll to position [137, 0]
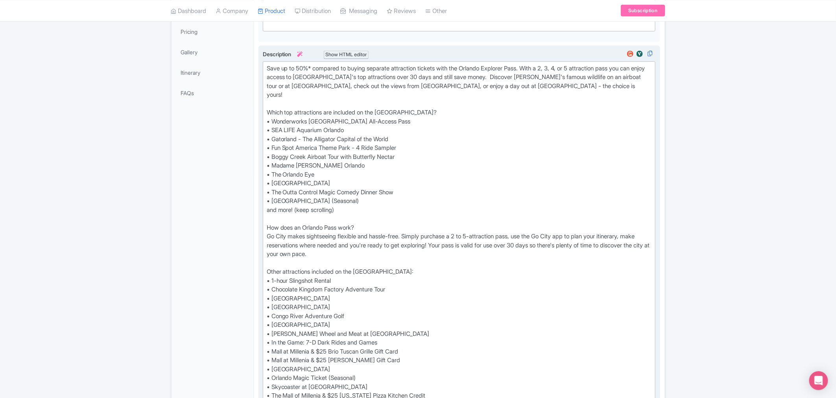
scroll to position [175, 0]
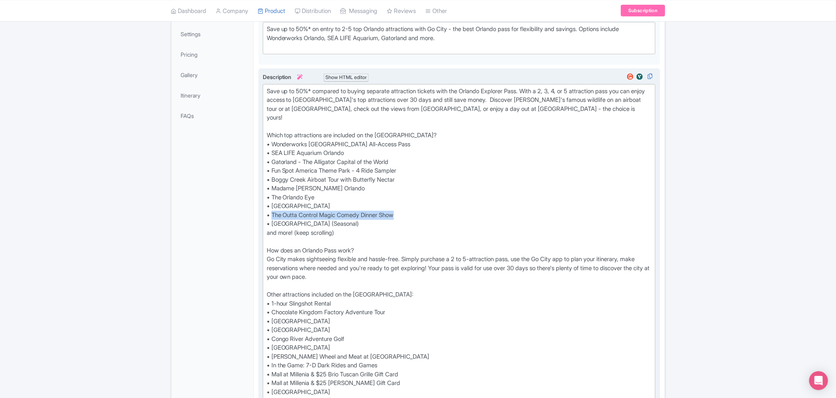
drag, startPoint x: 403, startPoint y: 205, endPoint x: 272, endPoint y: 205, distance: 131.0
click at [272, 205] on div "Save up to 50%* compared to buying separate attraction tickets with the Orlando…" at bounding box center [459, 277] width 385 height 381
paste trix-editor
type trix-editor "<div>Save up to 50%* compared to buying separate attraction tickets with the Or…"
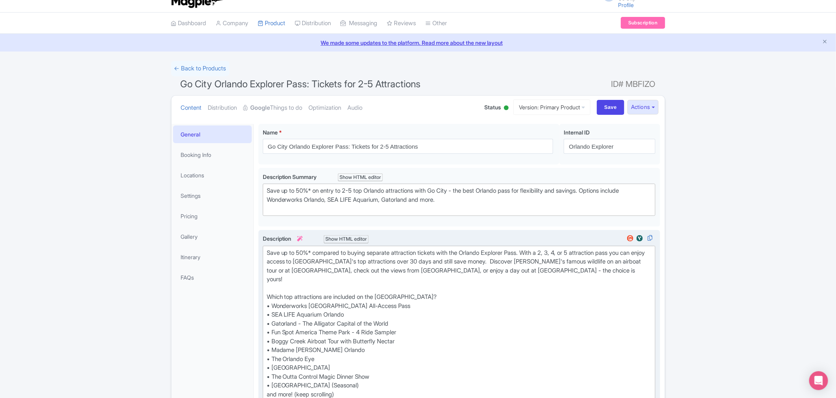
scroll to position [0, 0]
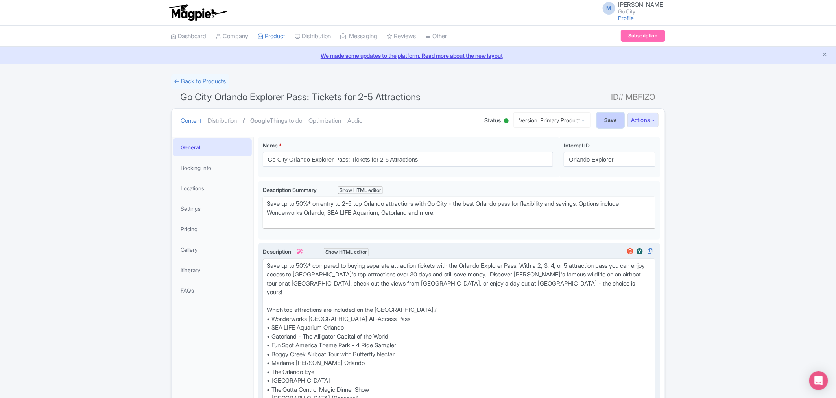
click at [606, 117] on input "Save" at bounding box center [611, 120] width 28 height 15
type input "Saving..."
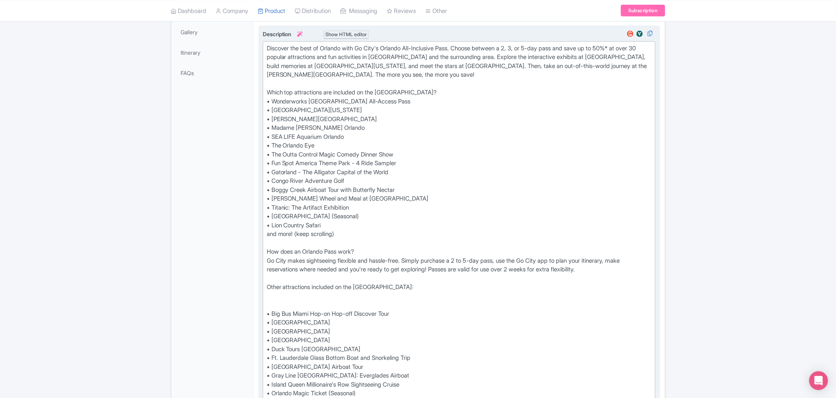
scroll to position [218, 0]
drag, startPoint x: 400, startPoint y: 153, endPoint x: 273, endPoint y: 153, distance: 127.1
click at [273, 153] on div "Discover the best of Orlando with Go City's Orlando All-Inclusive Pass. Choose …" at bounding box center [459, 242] width 385 height 399
paste trix-editor
type trix-editor "<div>Discover the best of Orlando with Go City's Orlando All-Inclusive Pass. Ch…"
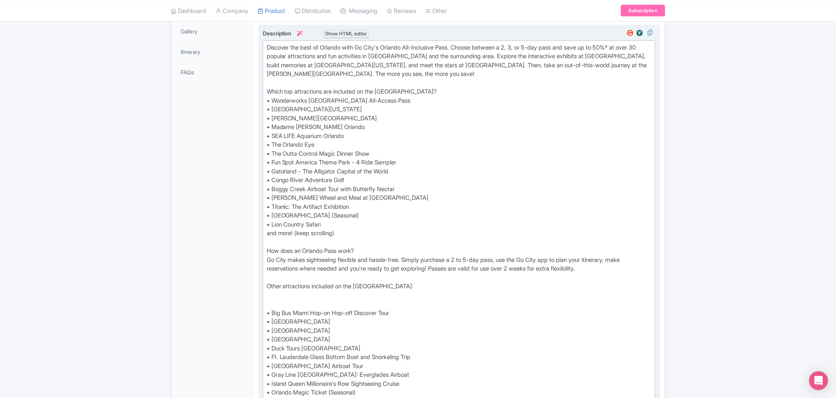
click at [731, 183] on div "← Back to Products Orlando Pass: 30+ Attractions including LEGOLAND® Florida ID…" at bounding box center [418, 340] width 836 height 968
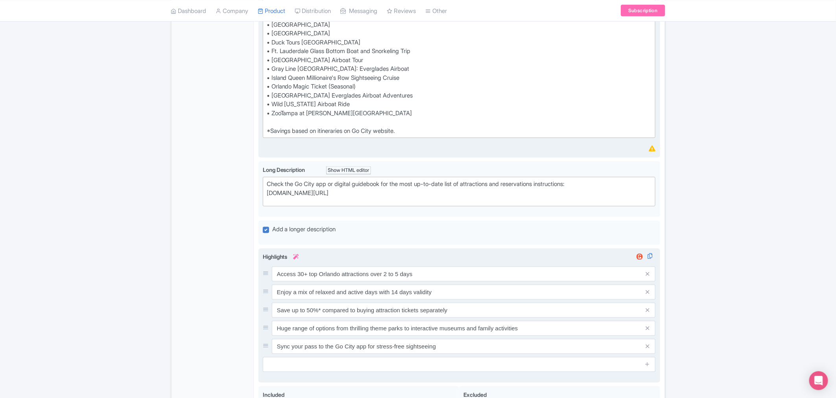
scroll to position [678, 0]
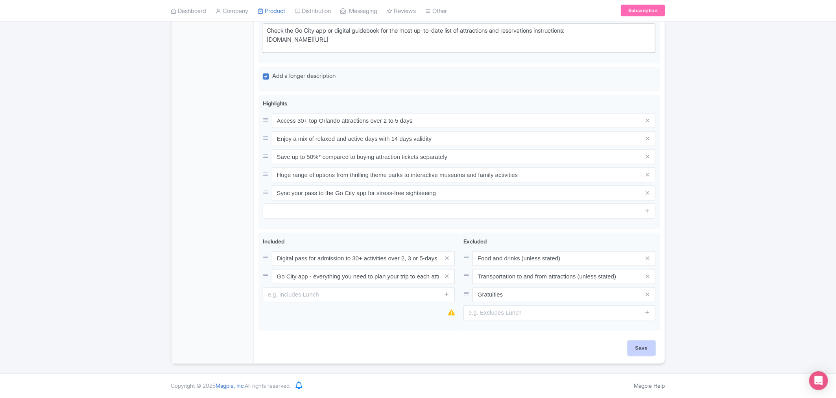
click at [644, 352] on input "Save" at bounding box center [642, 348] width 28 height 15
type input "Saving..."
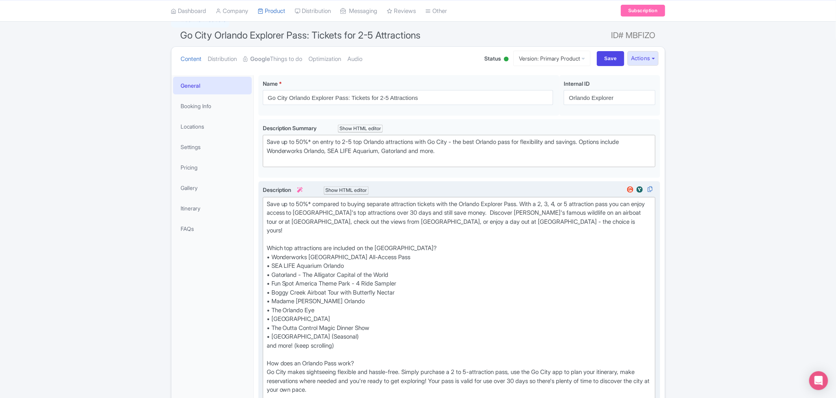
scroll to position [49, 0]
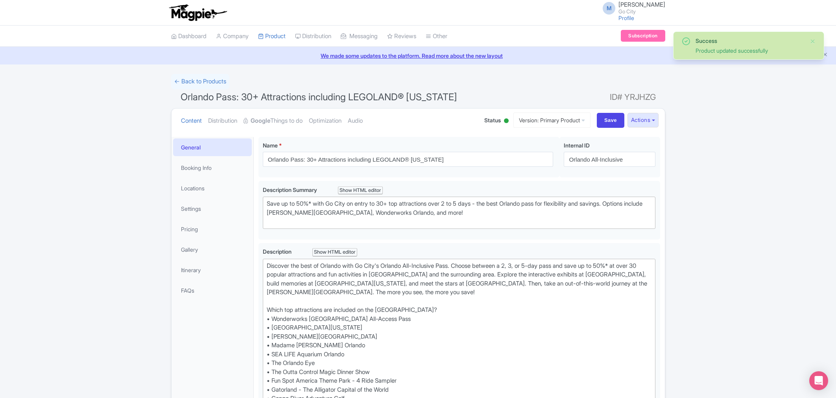
scroll to position [137, 0]
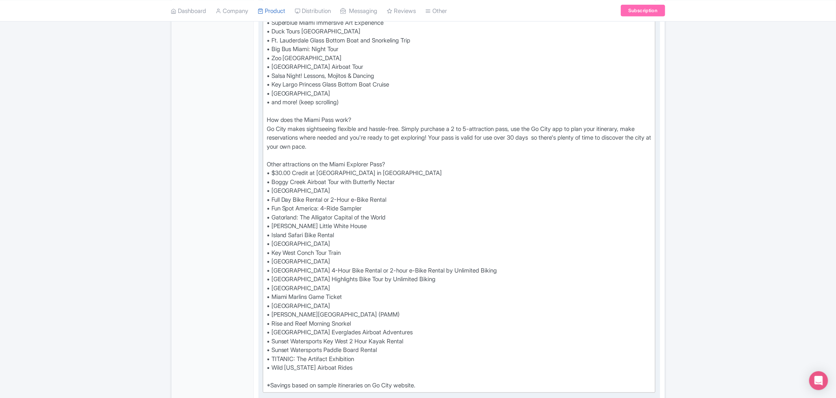
scroll to position [393, 0]
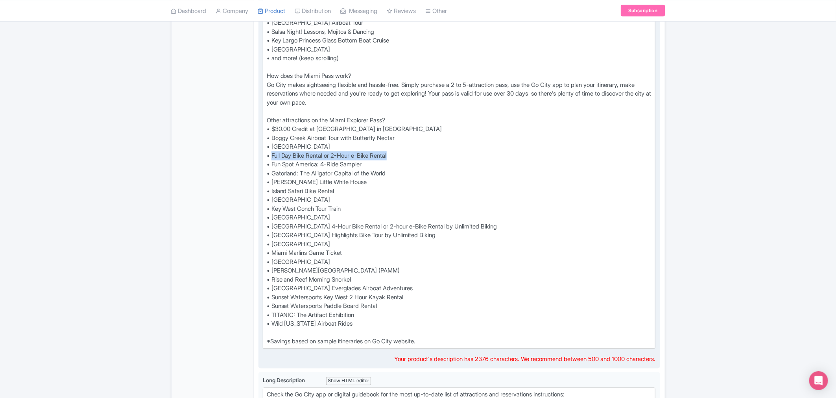
drag, startPoint x: 399, startPoint y: 146, endPoint x: 272, endPoint y: 148, distance: 126.7
click at [272, 148] on div "Save up to 50%* on top Miami attractions with Go City's digital attractions Pas…" at bounding box center [459, 107] width 385 height 478
copy div "Full Day Bike Rental or 2-Hour e-Bike Rental"
drag, startPoint x: 427, startPoint y: 155, endPoint x: 399, endPoint y: 148, distance: 28.7
click at [427, 155] on div "Save up to 50%* on top Miami attractions with Go City's digital attractions Pas…" at bounding box center [459, 107] width 385 height 478
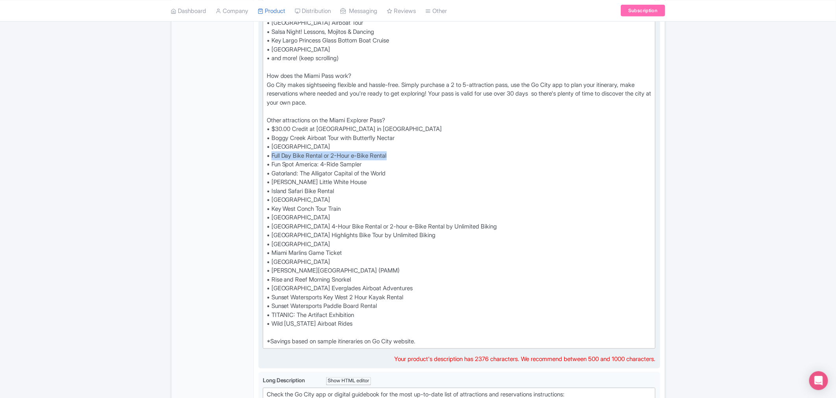
drag, startPoint x: 400, startPoint y: 144, endPoint x: 273, endPoint y: 144, distance: 127.9
click at [273, 144] on div "Save up to 50%* on top Miami attractions with Go City's digital attractions Pas…" at bounding box center [459, 107] width 385 height 478
paste trix-editor "<div>Save up to 50%* on top Miami attractions with Go City's digital attraction…"
type trix-editor "<div>Save up to 50%* on top Miami attractions with Go City's digital attraction…"
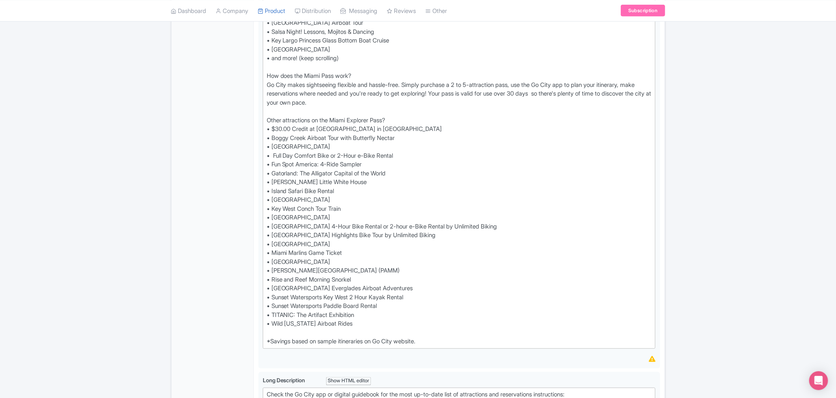
click at [750, 151] on div "← Back to Products Go City Miami Explorer Pass: Tickets for 2 to 5 Attractions …" at bounding box center [418, 205] width 836 height 1048
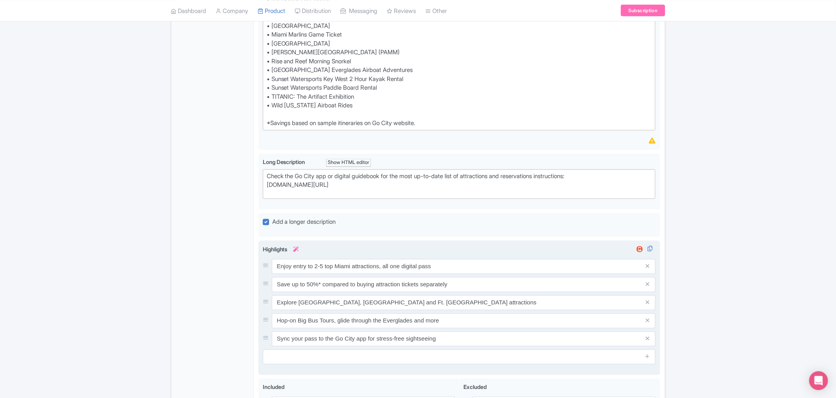
scroll to position [749, 0]
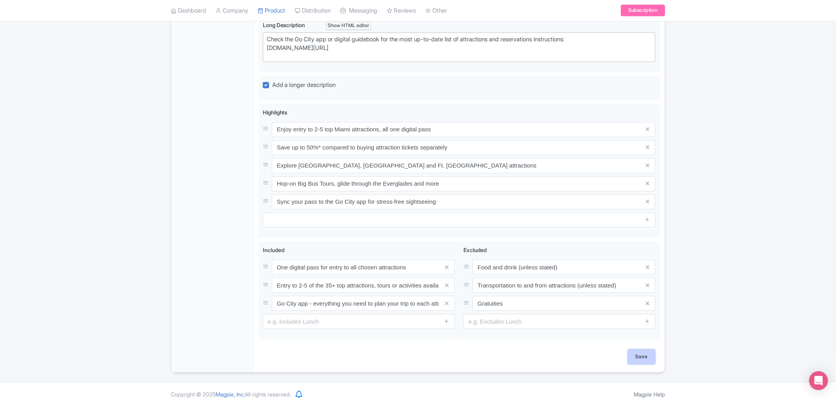
click at [640, 352] on input "Save" at bounding box center [642, 357] width 28 height 15
type input "Saving..."
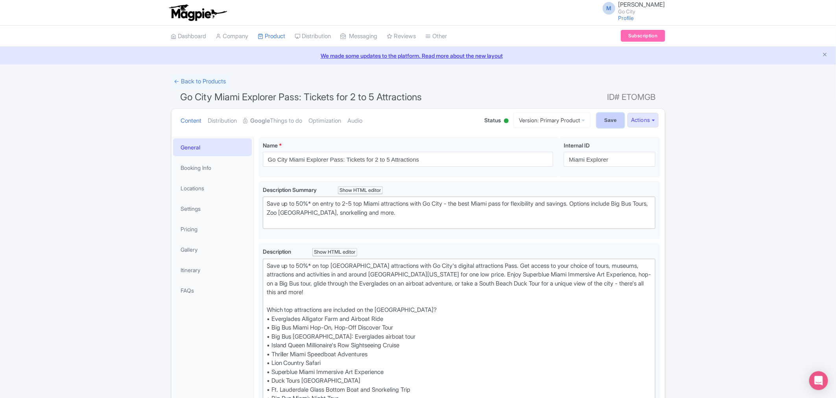
click at [613, 120] on input "Save" at bounding box center [611, 120] width 28 height 15
type input "Saving..."
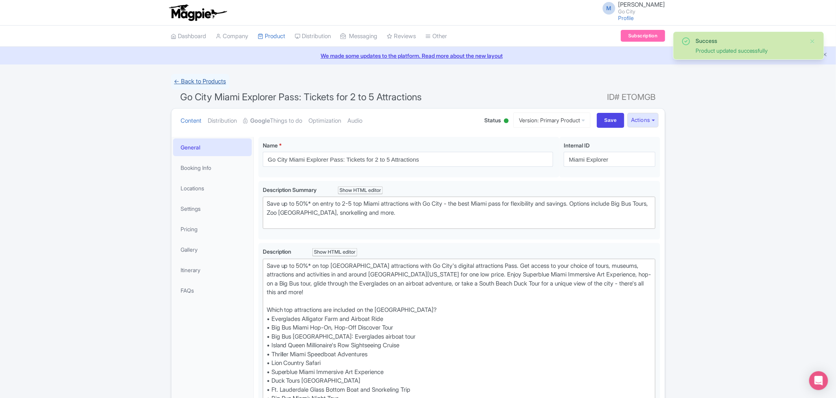
click at [201, 83] on link "← Back to Products" at bounding box center [200, 81] width 58 height 15
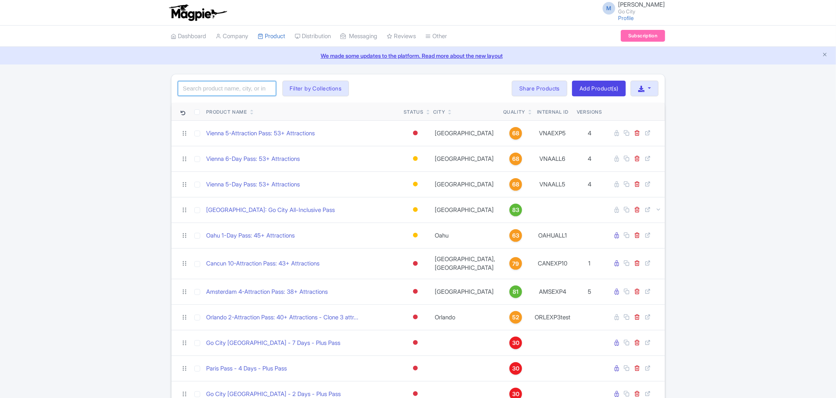
drag, startPoint x: 0, startPoint y: 0, endPoint x: 237, endPoint y: 81, distance: 250.7
click at [237, 81] on input "search" at bounding box center [227, 88] width 98 height 15
type input "miami"
click button "Search" at bounding box center [0, 0] width 0 height 0
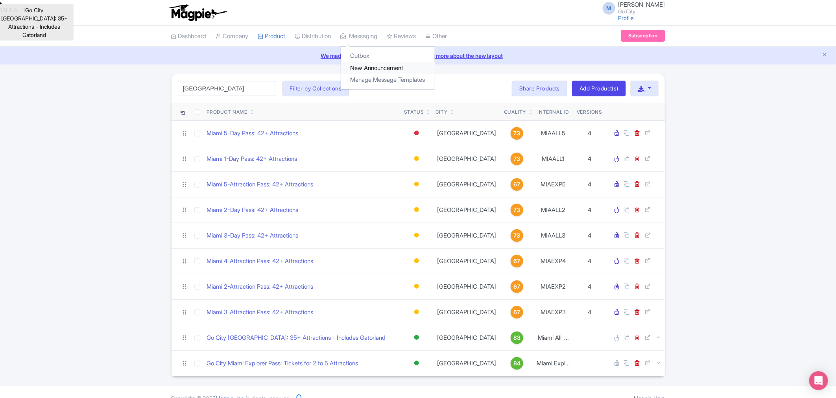
click at [371, 65] on link "New Announcement" at bounding box center [388, 68] width 94 height 12
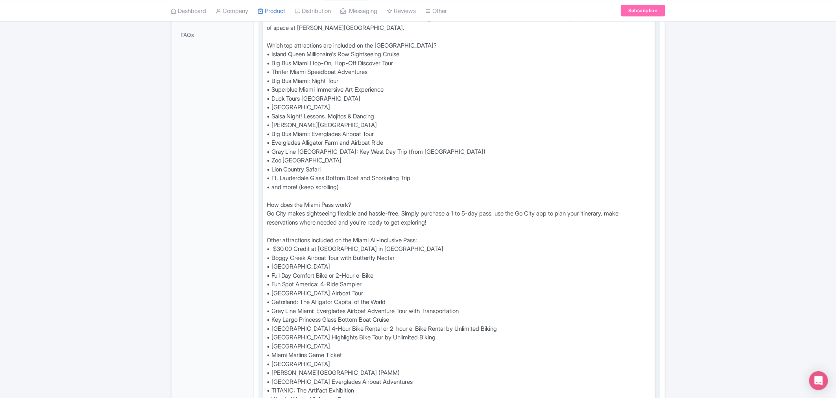
scroll to position [349, 0]
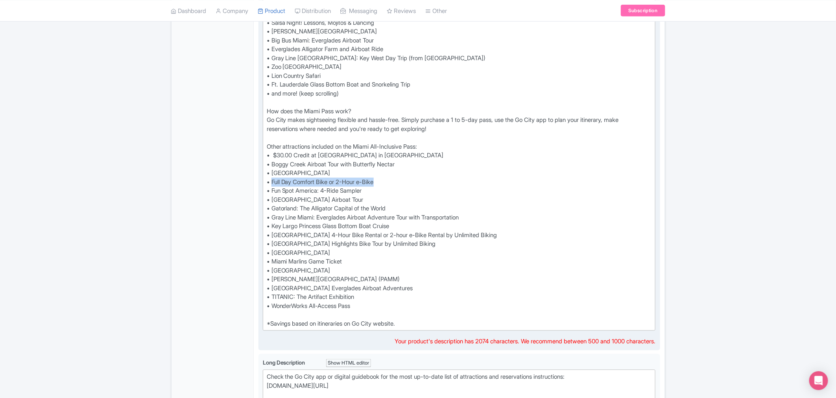
drag, startPoint x: 385, startPoint y: 180, endPoint x: 272, endPoint y: 180, distance: 112.5
click at [272, 180] on div "Discover Miami's top attractions, activities and tours with a Go City digital s…" at bounding box center [459, 120] width 385 height 416
copy div "Full Day Comfort Bike or 2-Hour e-Bike"
drag, startPoint x: 438, startPoint y: 194, endPoint x: 404, endPoint y: 183, distance: 35.6
click at [438, 194] on div "Discover Miami's top attractions, activities and tours with a Go City digital s…" at bounding box center [459, 120] width 385 height 416
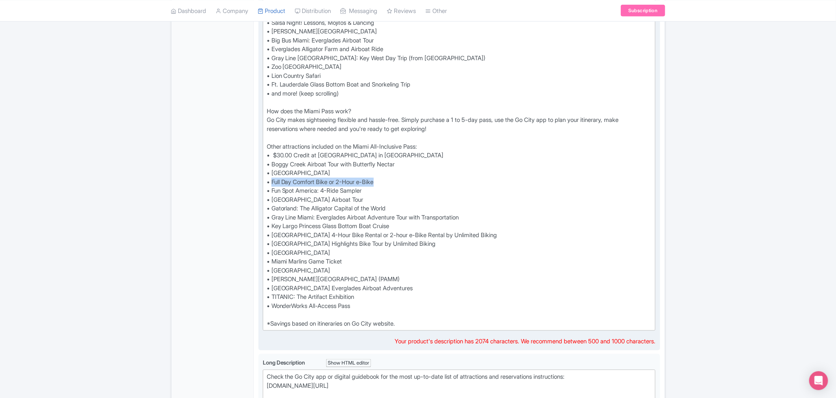
drag, startPoint x: 395, startPoint y: 180, endPoint x: 272, endPoint y: 177, distance: 123.2
click at [272, 177] on div "Discover Miami's top attractions, activities and tours with a Go City digital s…" at bounding box center [459, 120] width 385 height 416
paste trix-editor "<div>Discover Miami's top attractions, activities and tours with a Go City digi…"
type trix-editor "<div>Discover Miami's top attractions, activities and tours with a Go City digi…"
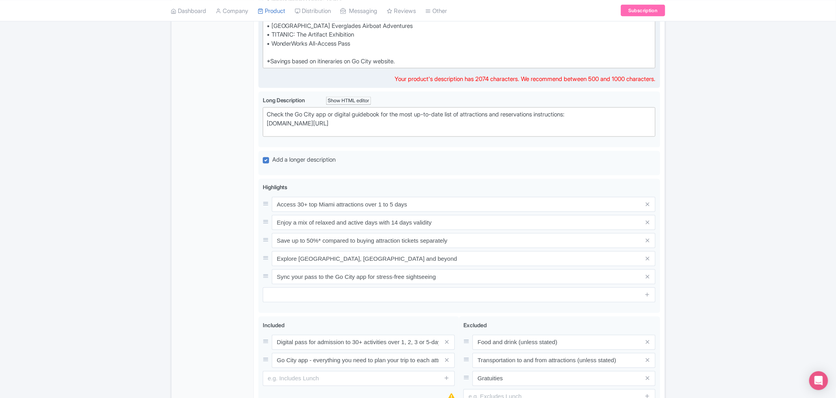
scroll to position [696, 0]
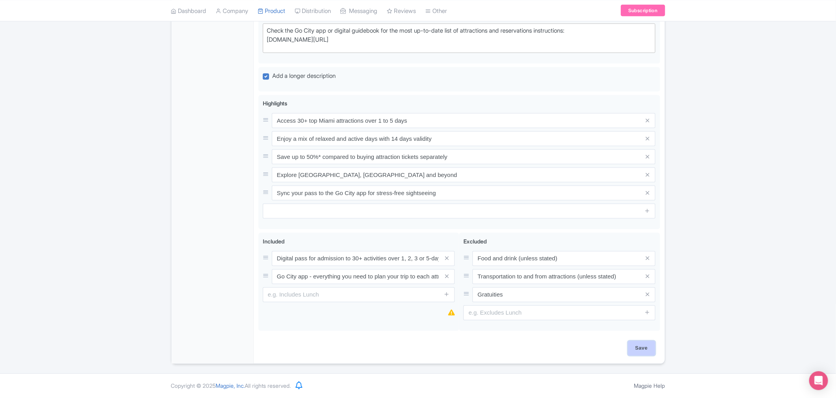
click at [647, 349] on input "Save" at bounding box center [642, 348] width 28 height 15
type input "Saving..."
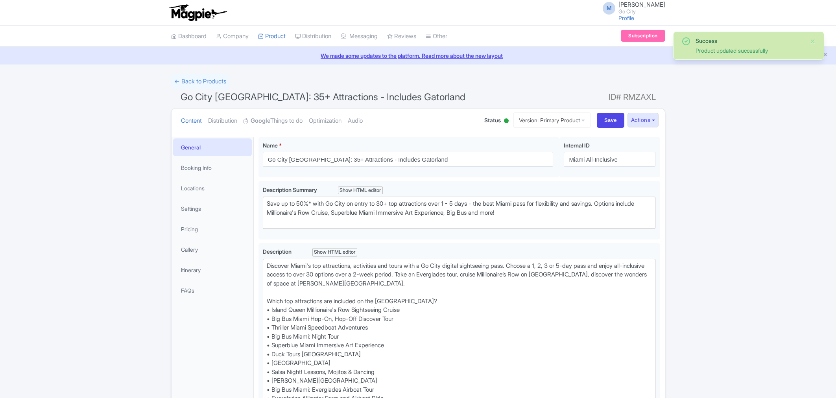
scroll to position [137, 0]
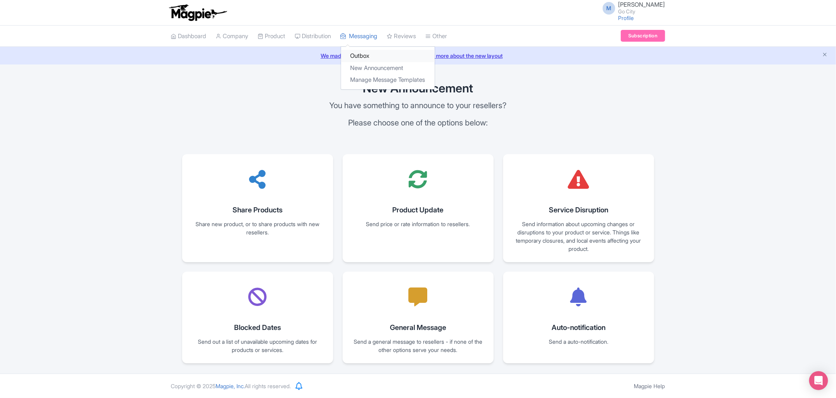
click at [376, 57] on link "Outbox" at bounding box center [388, 56] width 94 height 12
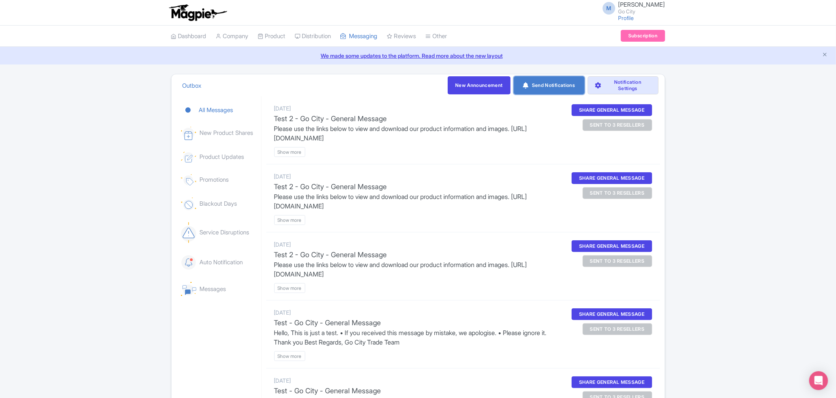
click at [554, 87] on link "Send Notifications" at bounding box center [549, 85] width 71 height 18
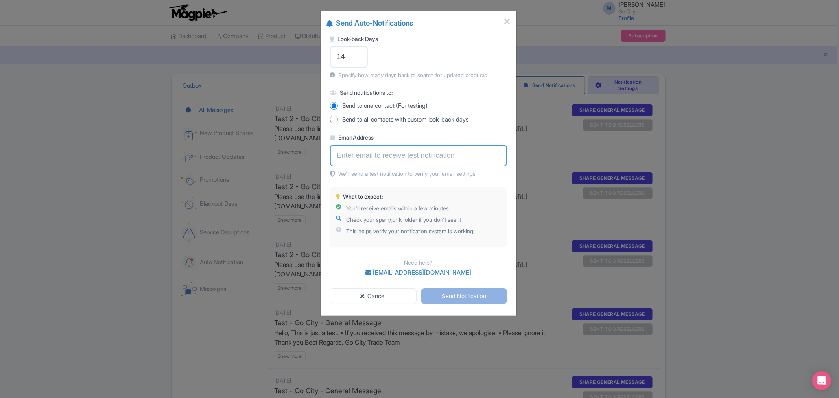
click at [371, 161] on input "Email Address" at bounding box center [418, 156] width 177 height 22
type input "[PERSON_NAME][EMAIL_ADDRESS][PERSON_NAME][DOMAIN_NAME]"
click at [446, 151] on input "[PERSON_NAME][EMAIL_ADDRESS][PERSON_NAME][DOMAIN_NAME]" at bounding box center [418, 156] width 177 height 22
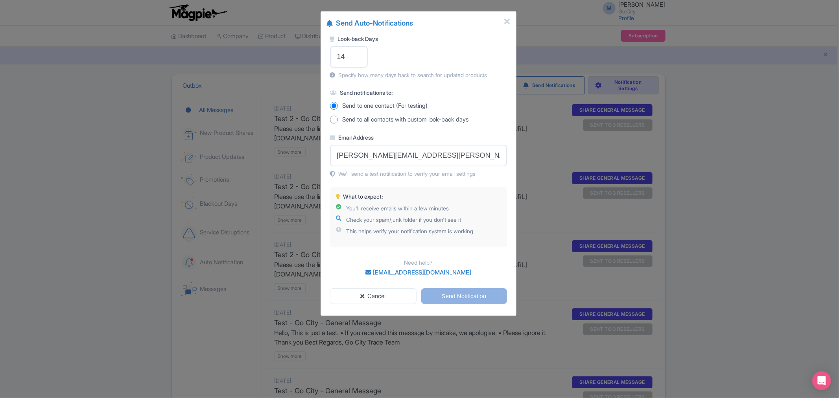
click at [461, 135] on label "Email Address" at bounding box center [418, 137] width 177 height 8
click at [461, 145] on input "maria.fusani@gocity.com" at bounding box center [418, 156] width 177 height 22
click at [478, 297] on input "Send Notification" at bounding box center [464, 296] width 86 height 16
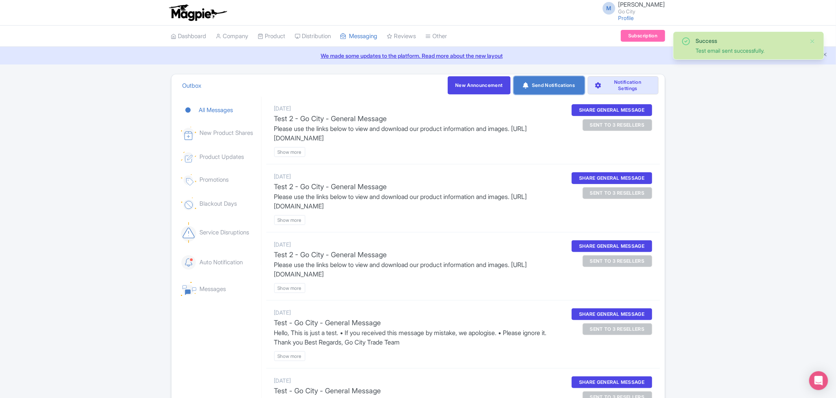
click at [549, 82] on link "Send Notifications" at bounding box center [549, 85] width 71 height 18
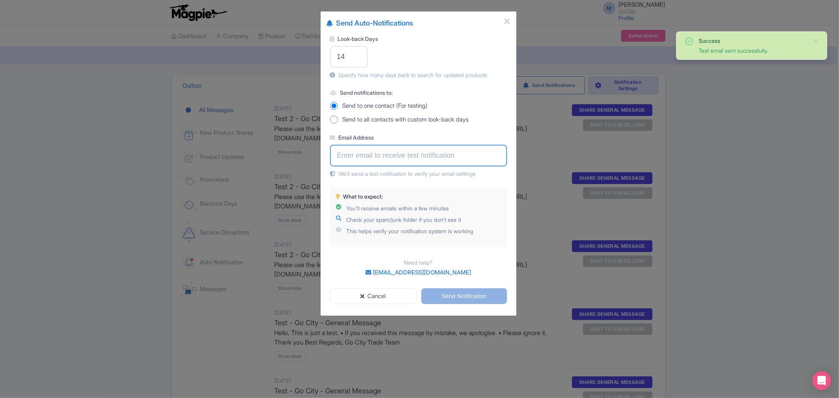
click at [352, 154] on input "Email Address" at bounding box center [418, 156] width 177 height 22
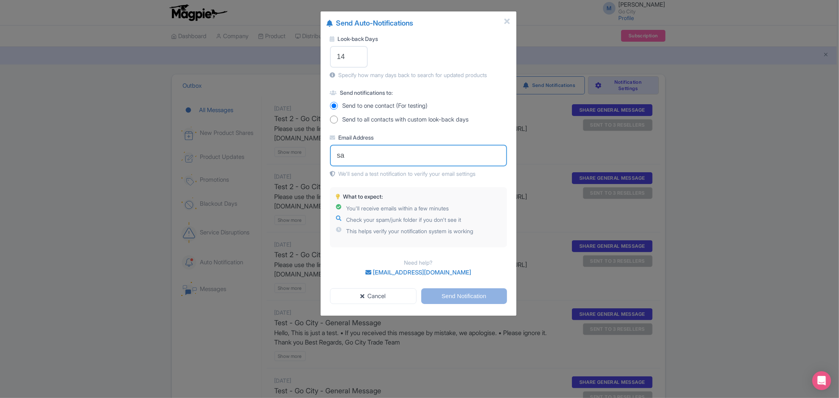
type input "[PERSON_NAME][EMAIL_ADDRESS][PERSON_NAME][DOMAIN_NAME]"
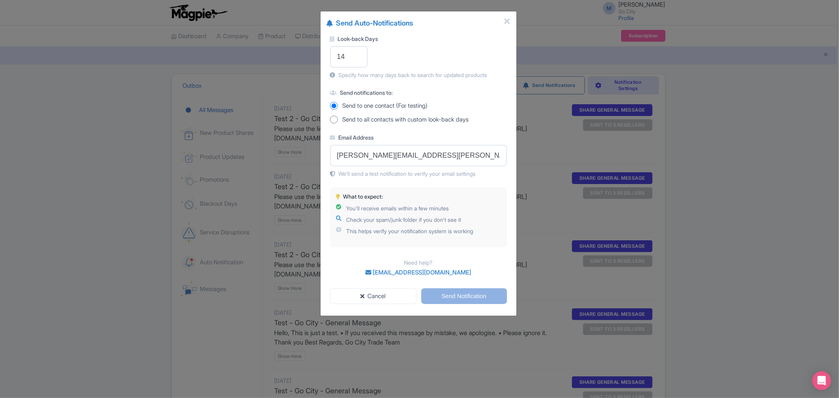
click at [509, 116] on div "Look-back Days 14 Specify how many days back to search for updated products Sen…" at bounding box center [419, 158] width 196 height 260
click at [469, 297] on input "Send Notification" at bounding box center [464, 296] width 86 height 16
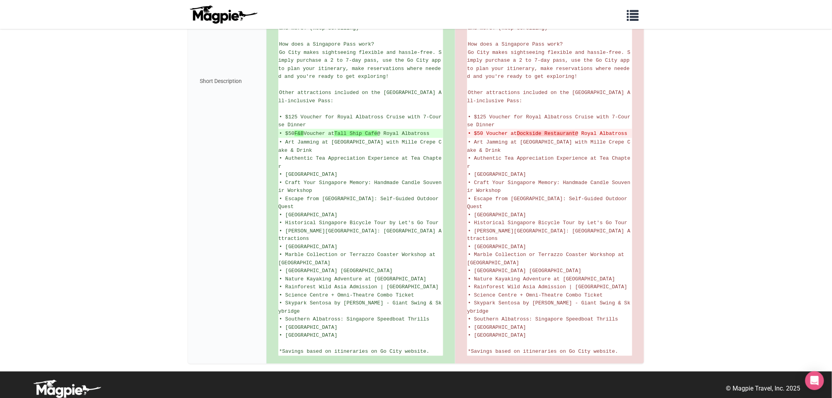
scroll to position [391, 0]
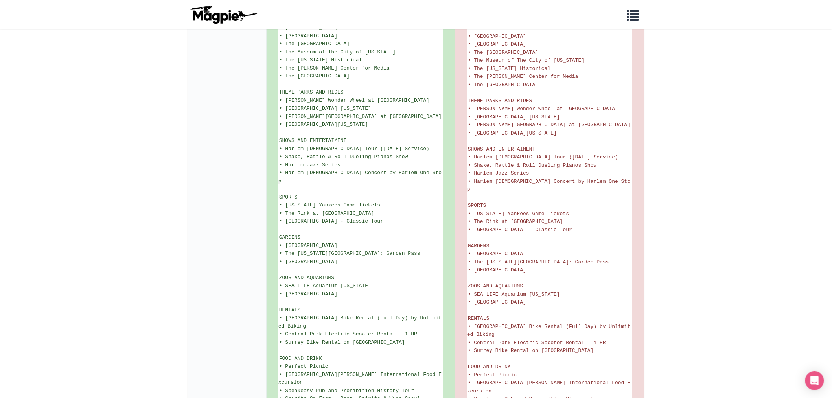
scroll to position [1202, 0]
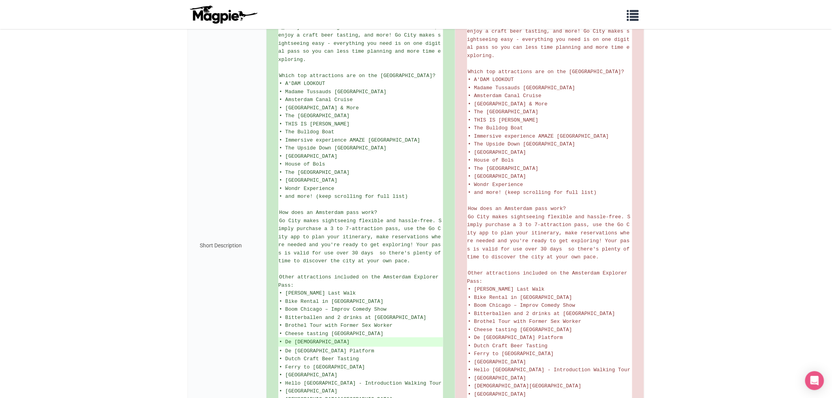
scroll to position [349, 0]
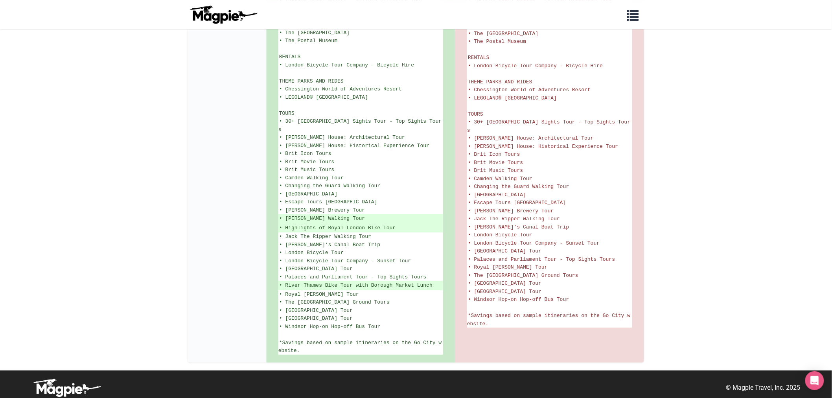
scroll to position [1063, 0]
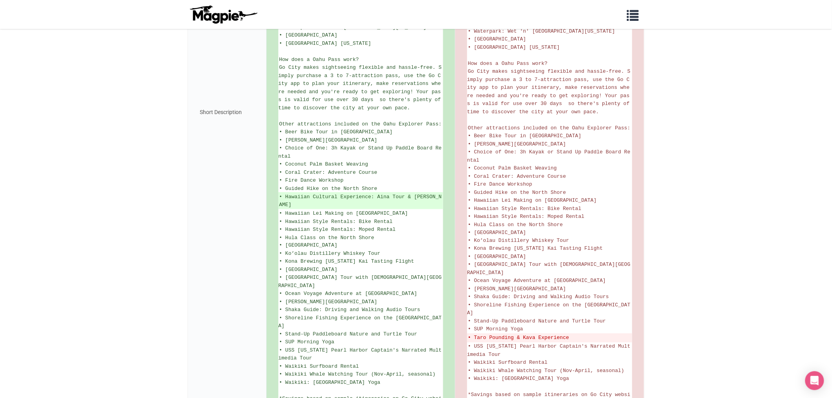
scroll to position [424, 0]
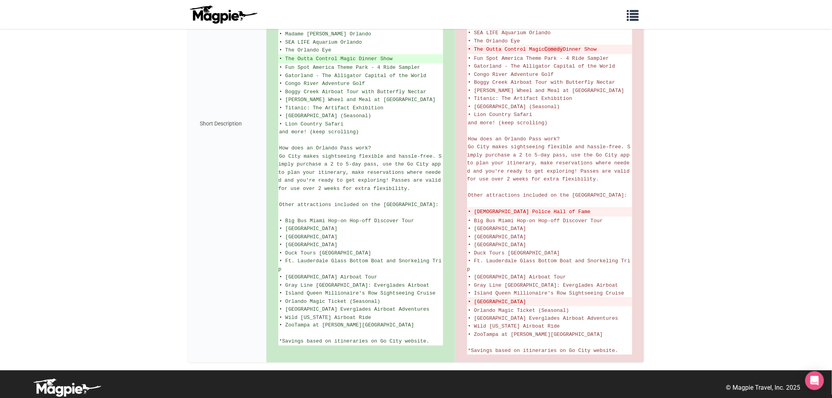
scroll to position [306, 0]
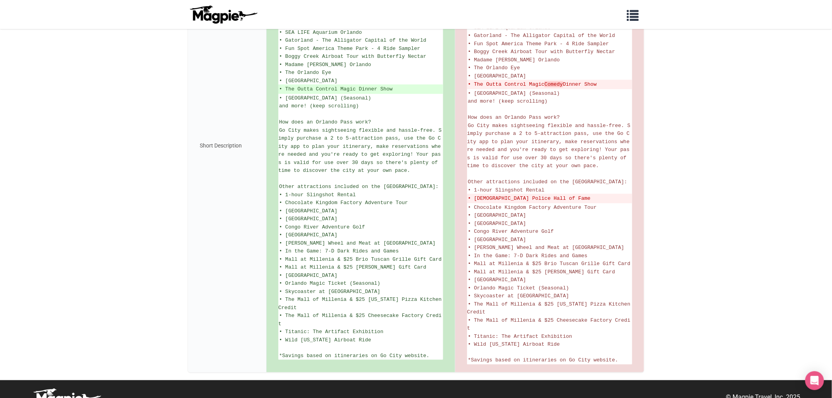
scroll to position [288, 0]
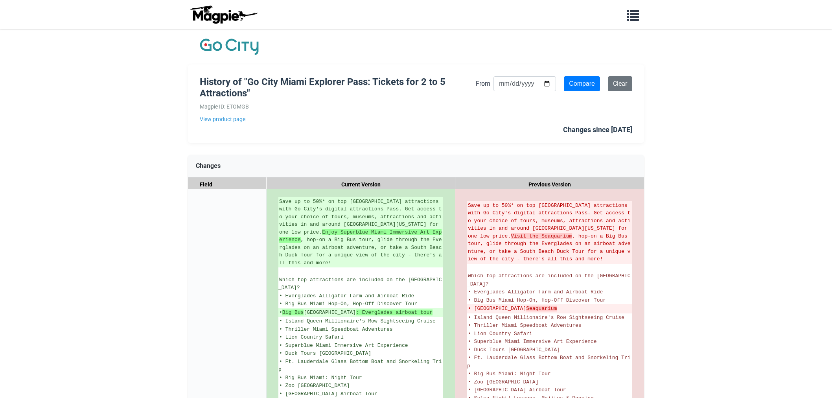
scroll to position [87, 0]
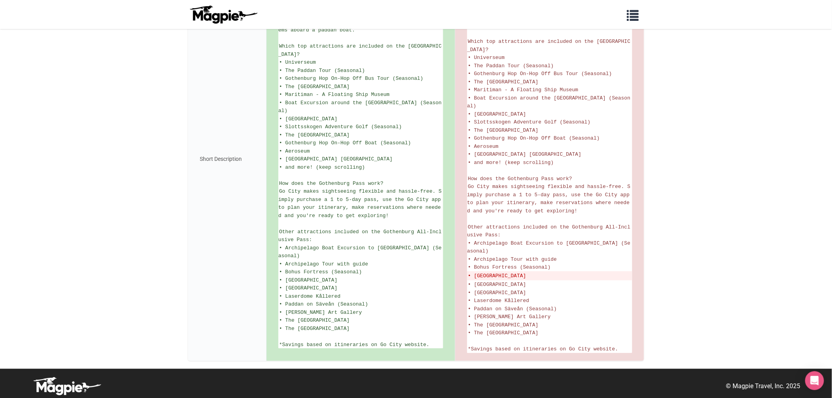
scroll to position [238, 0]
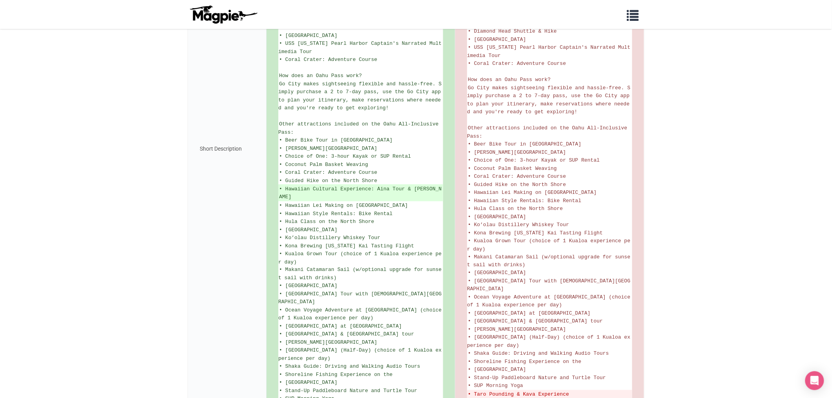
scroll to position [456, 0]
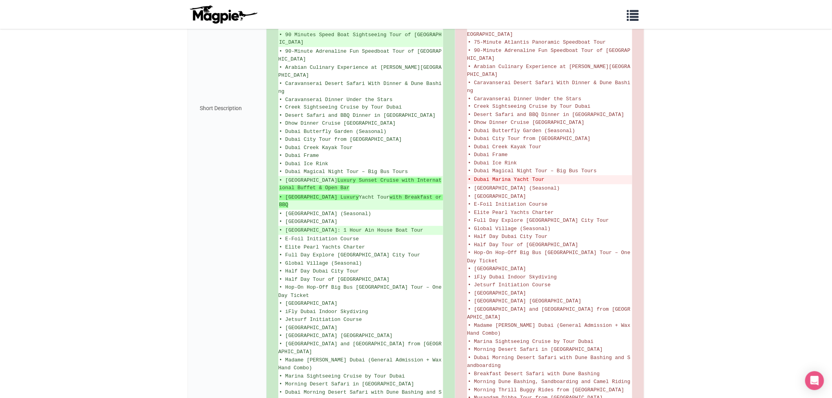
scroll to position [356, 0]
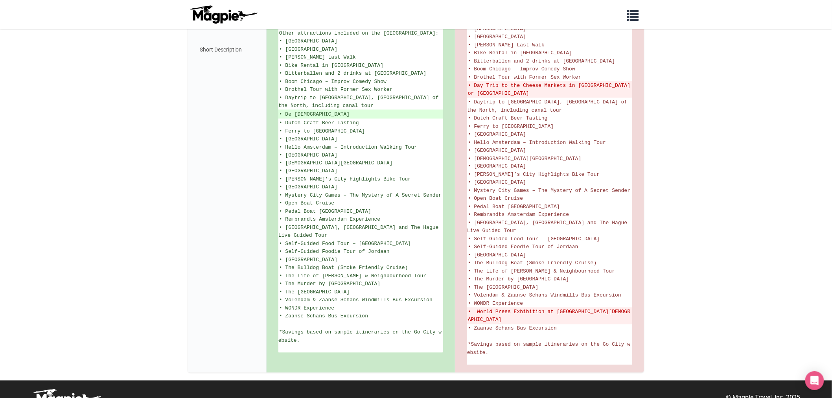
scroll to position [474, 0]
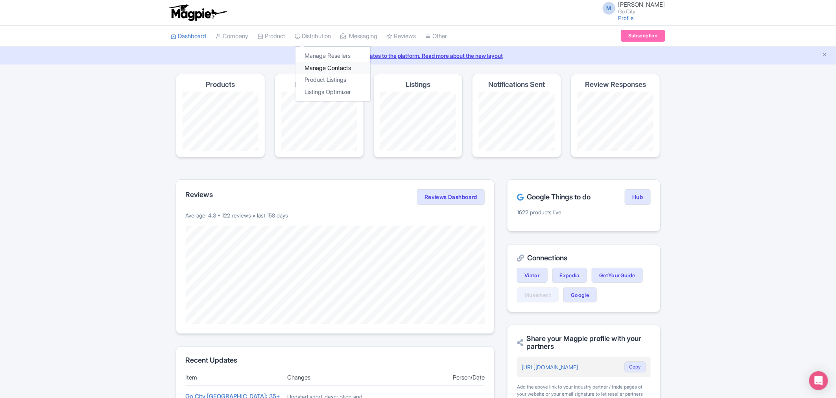
click at [338, 68] on link "Manage Contacts" at bounding box center [332, 68] width 75 height 12
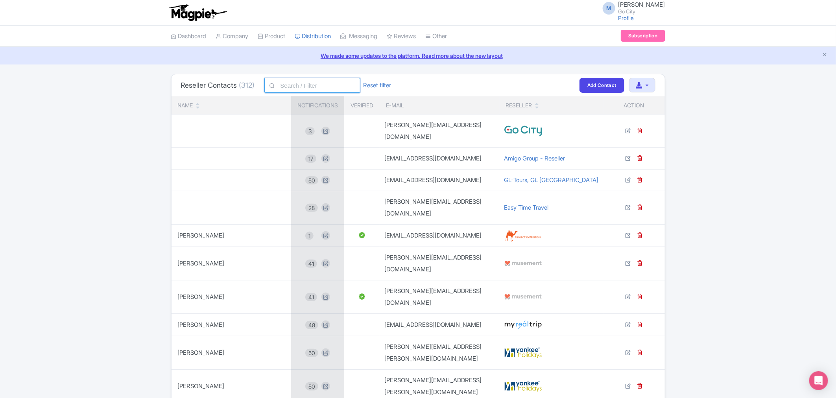
click at [311, 85] on input "text" at bounding box center [312, 85] width 96 height 15
type input "t"
type input "tob"
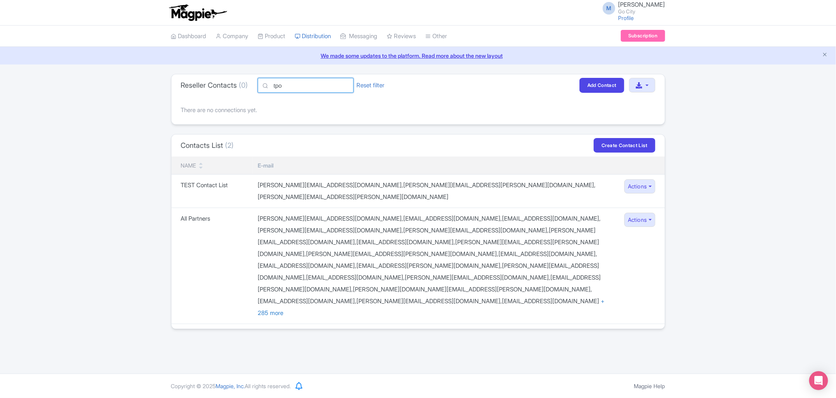
click at [311, 85] on input "tpo" at bounding box center [306, 85] width 96 height 15
type input "toby"
click button "Filter" at bounding box center [0, 0] width 0 height 0
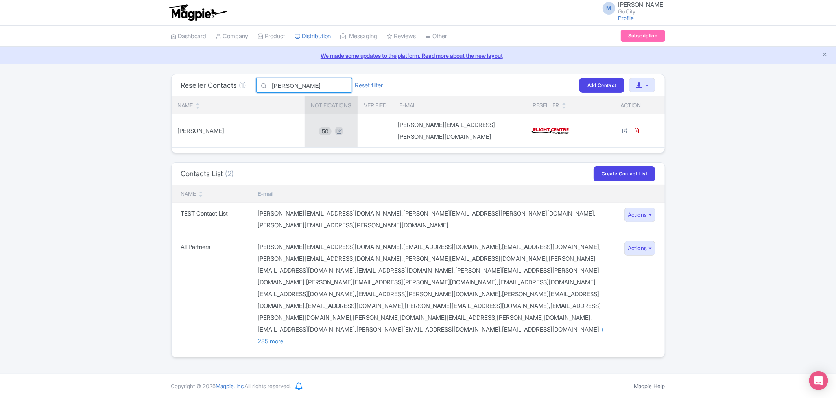
click at [329, 84] on input "toby" at bounding box center [304, 85] width 96 height 15
type input "f"
type input "flight"
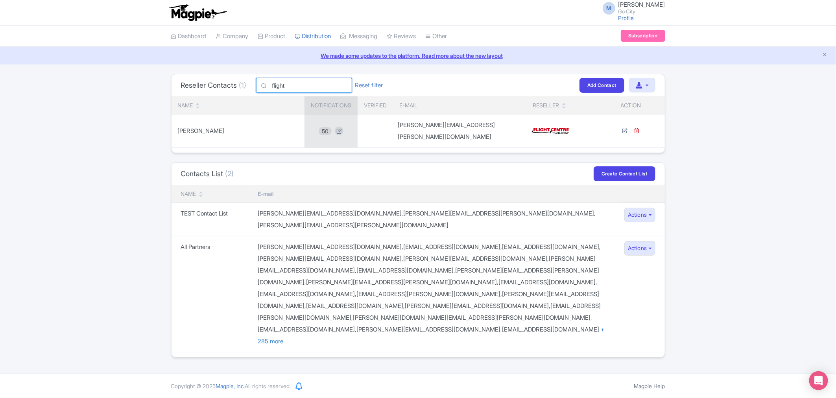
click button "Filter" at bounding box center [0, 0] width 0 height 0
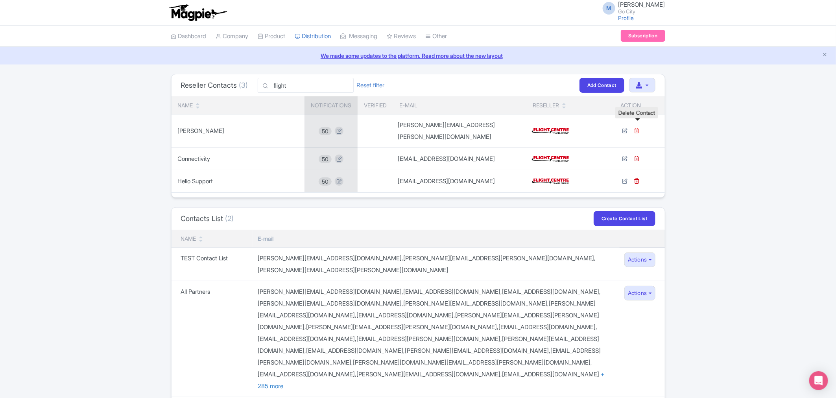
click at [640, 127] on icon at bounding box center [637, 130] width 6 height 6
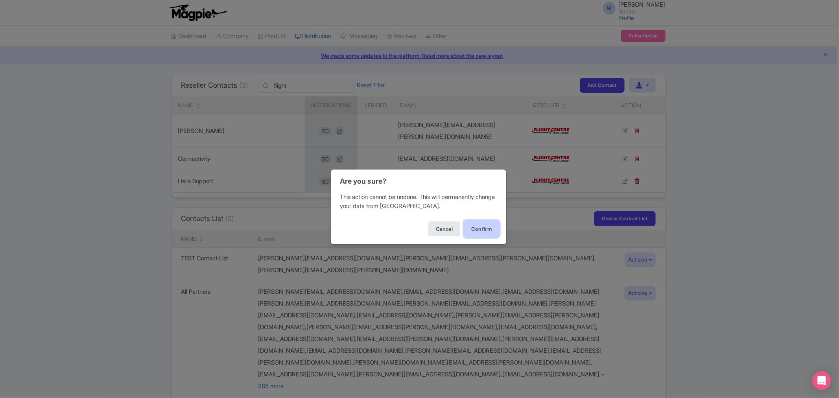
click at [485, 233] on button "Confirm" at bounding box center [481, 229] width 36 height 18
